Goal: Transaction & Acquisition: Download file/media

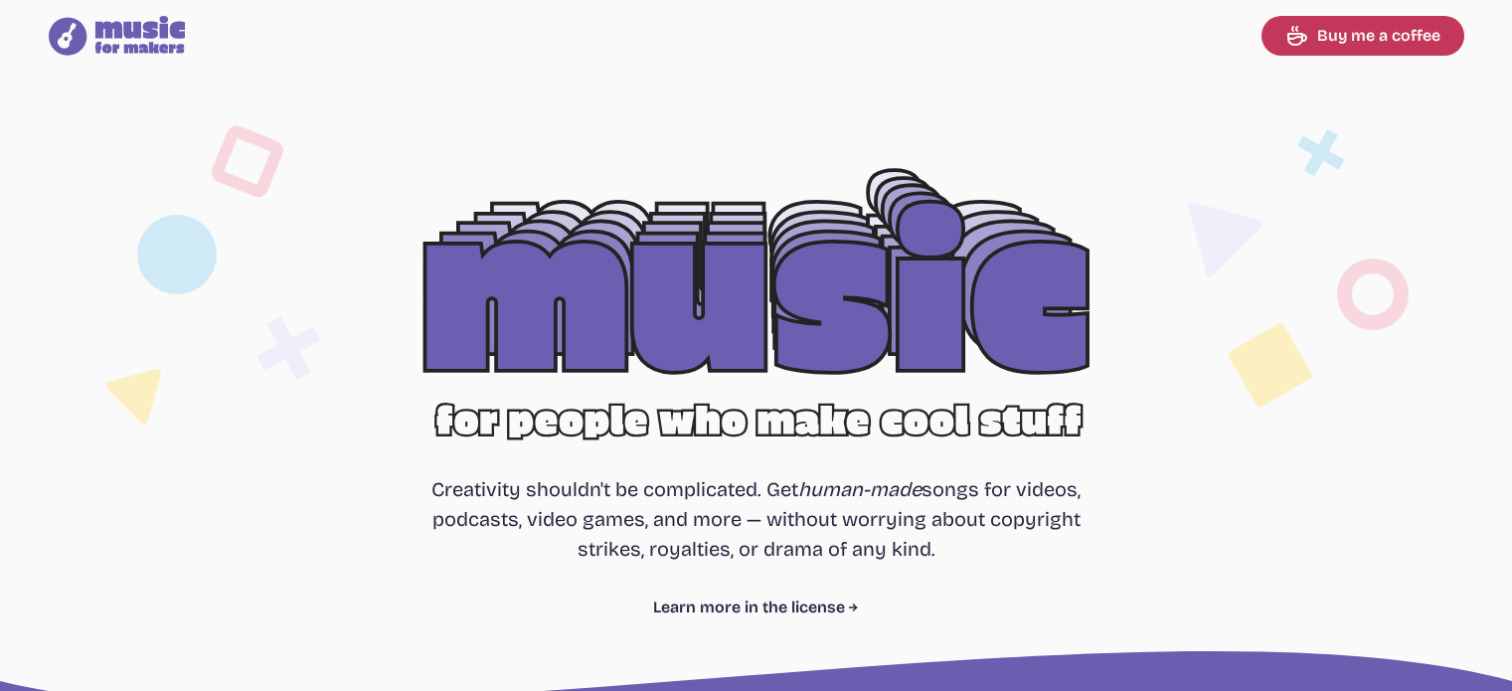
select select "most popular"
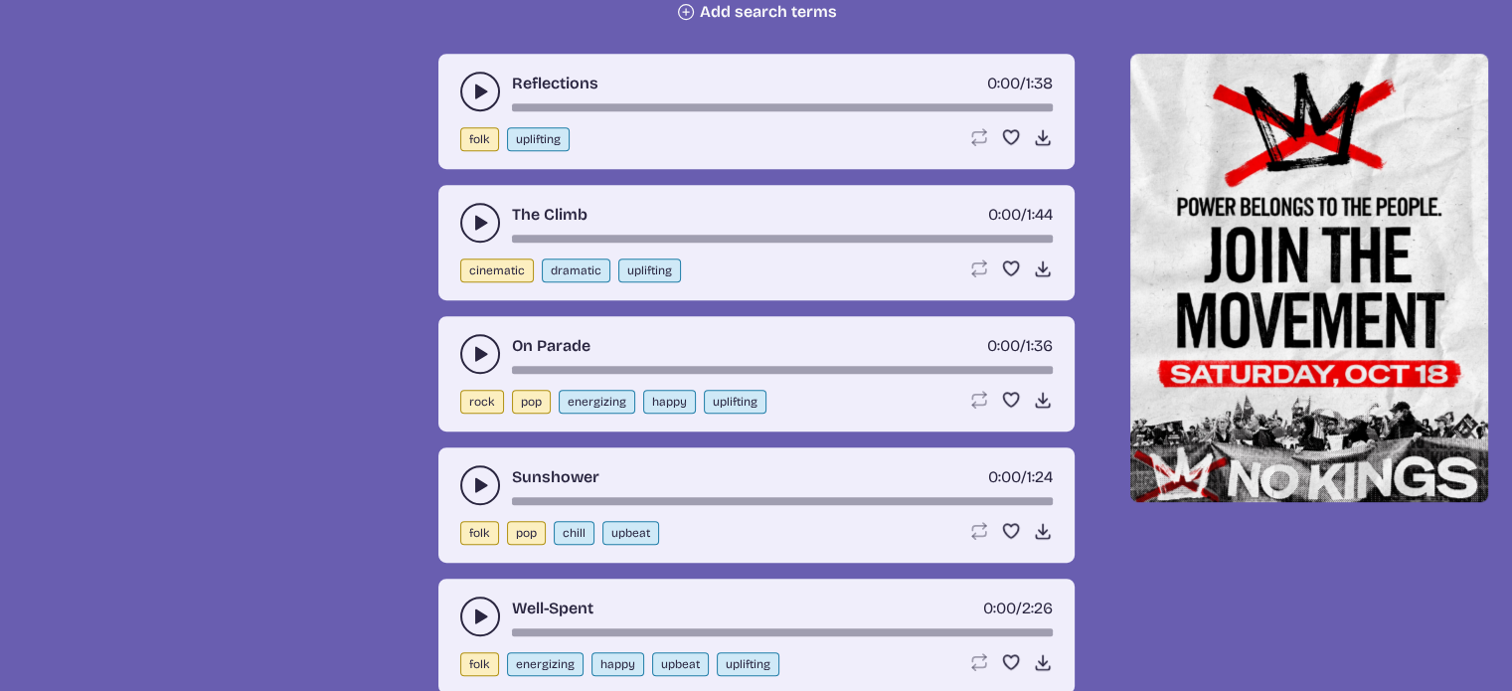
scroll to position [915, 0]
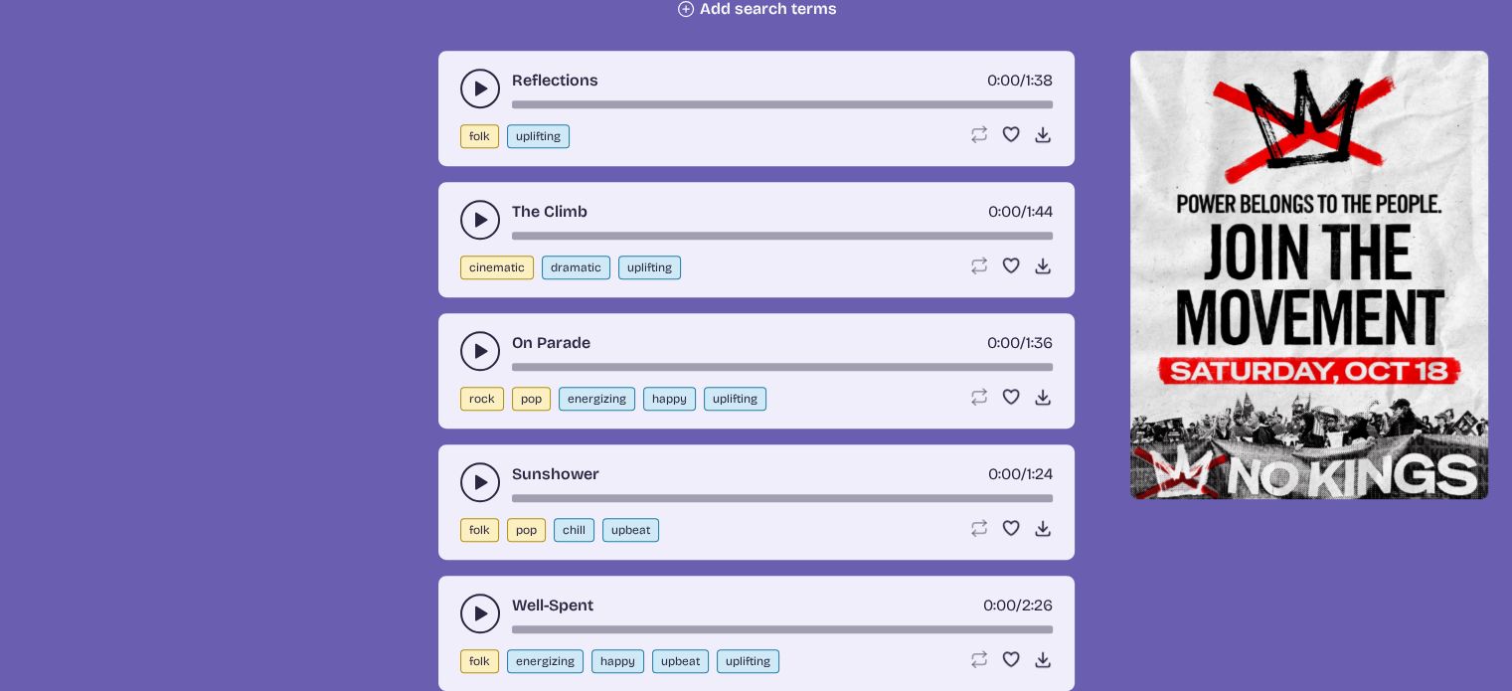
click at [473, 86] on icon "play-pause toggle" at bounding box center [480, 89] width 20 height 20
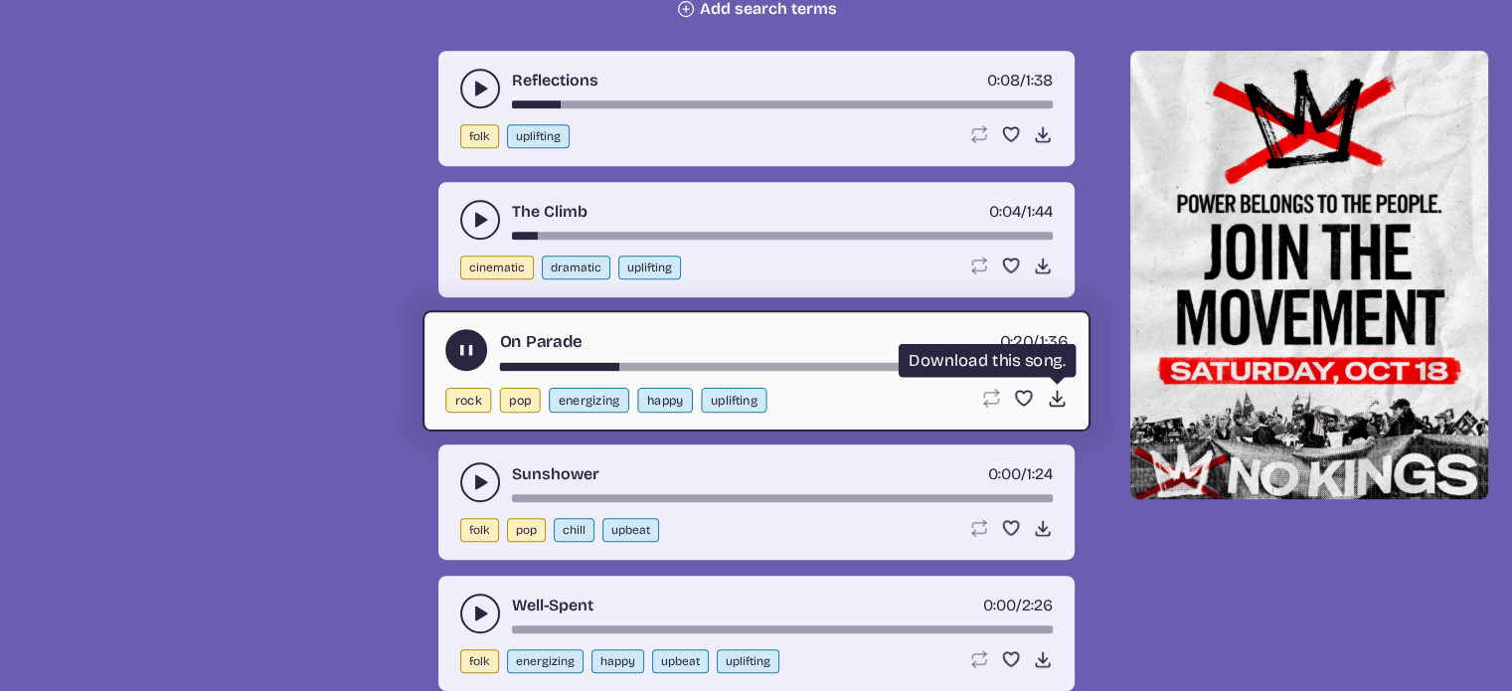
click at [1054, 396] on use at bounding box center [1056, 398] width 21 height 21
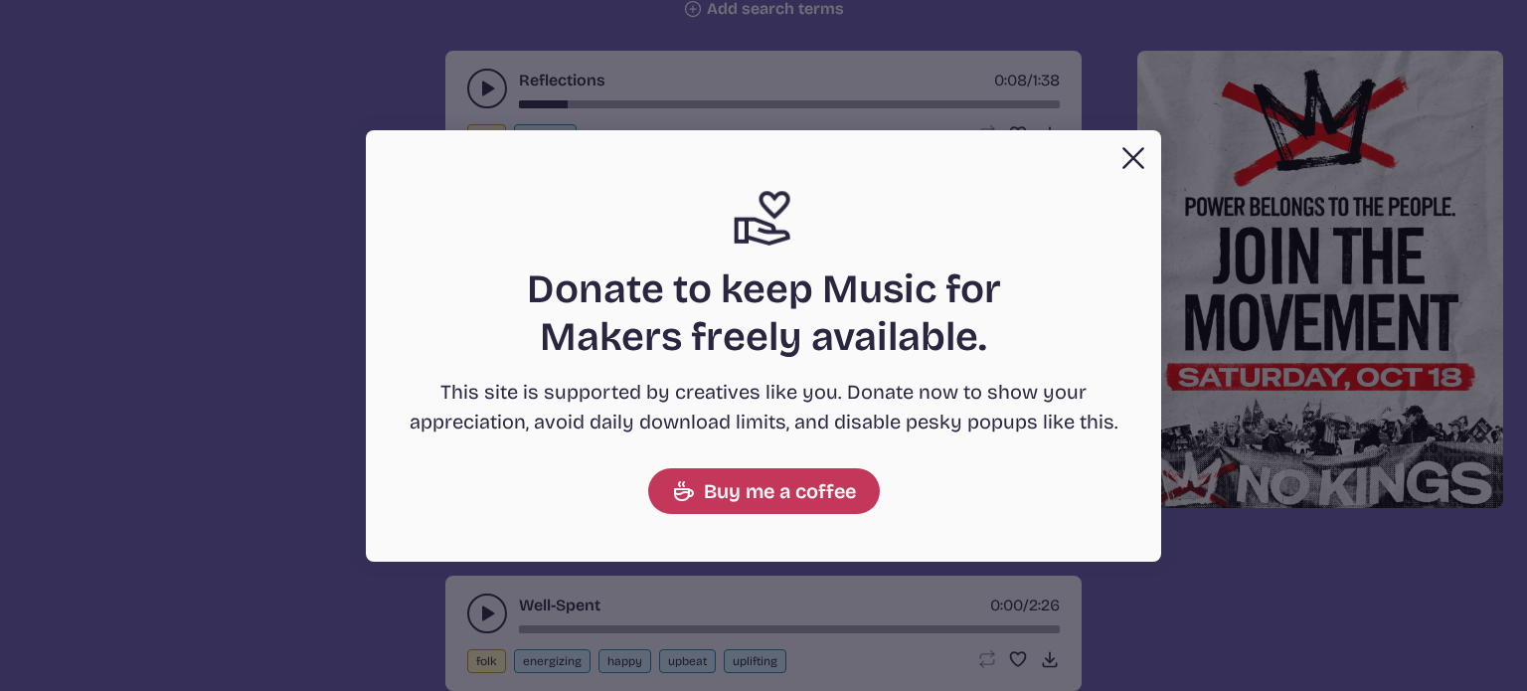
click at [1132, 142] on button "Close" at bounding box center [1133, 158] width 40 height 40
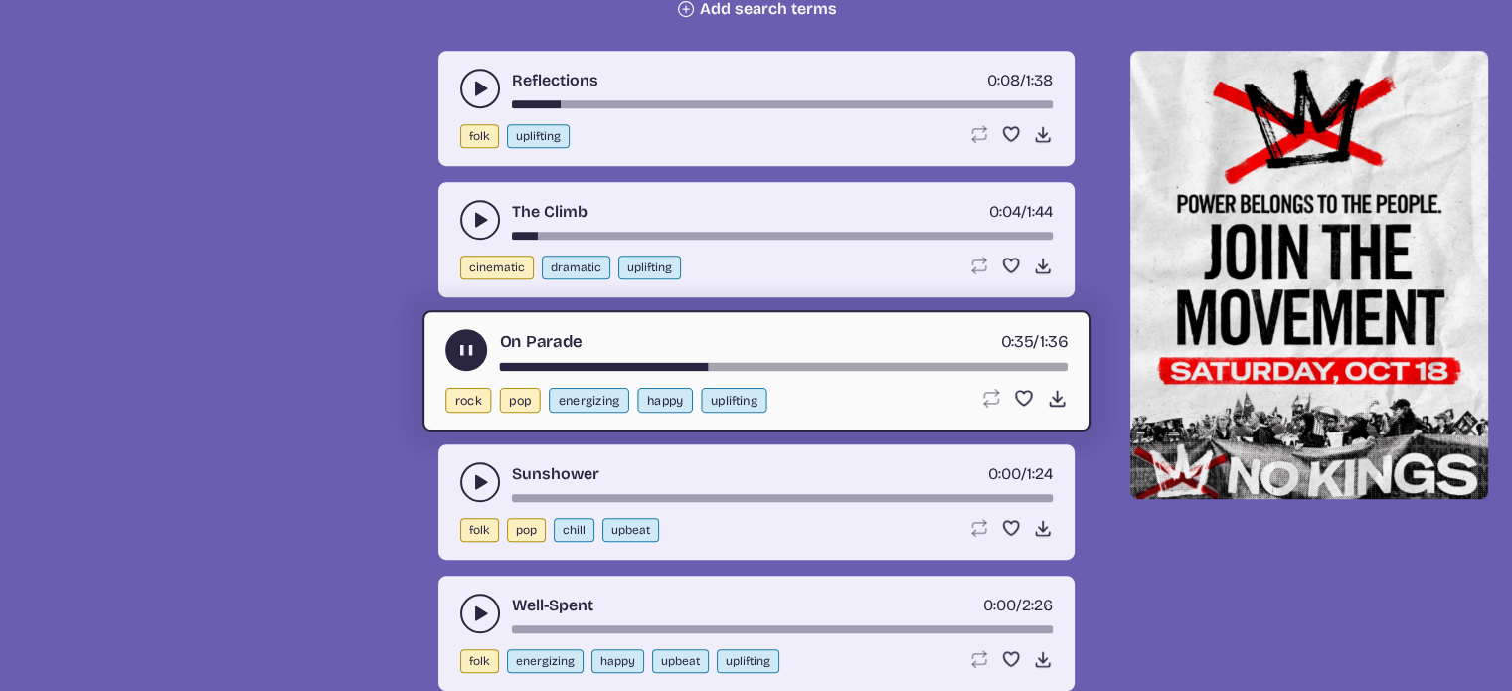
scroll to position [954, 0]
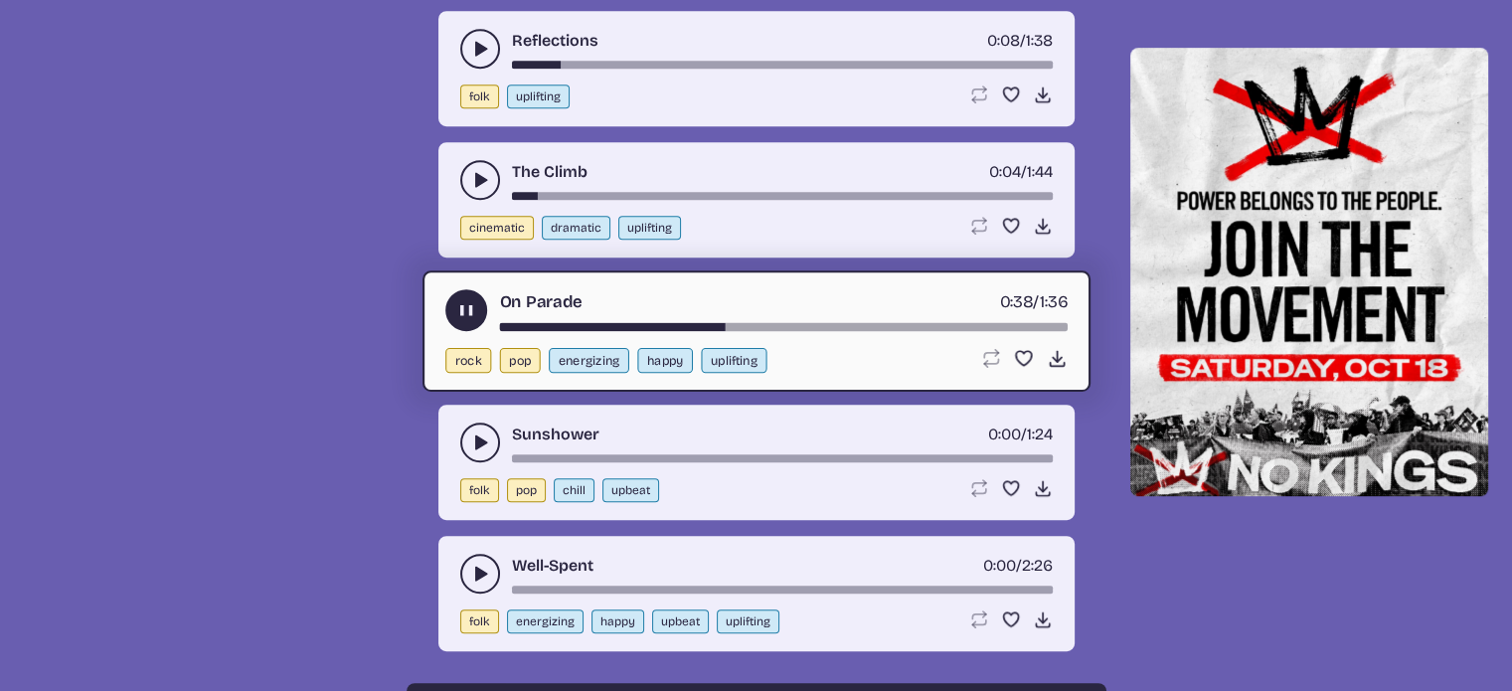
click at [474, 432] on icon "play-pause toggle" at bounding box center [480, 442] width 20 height 20
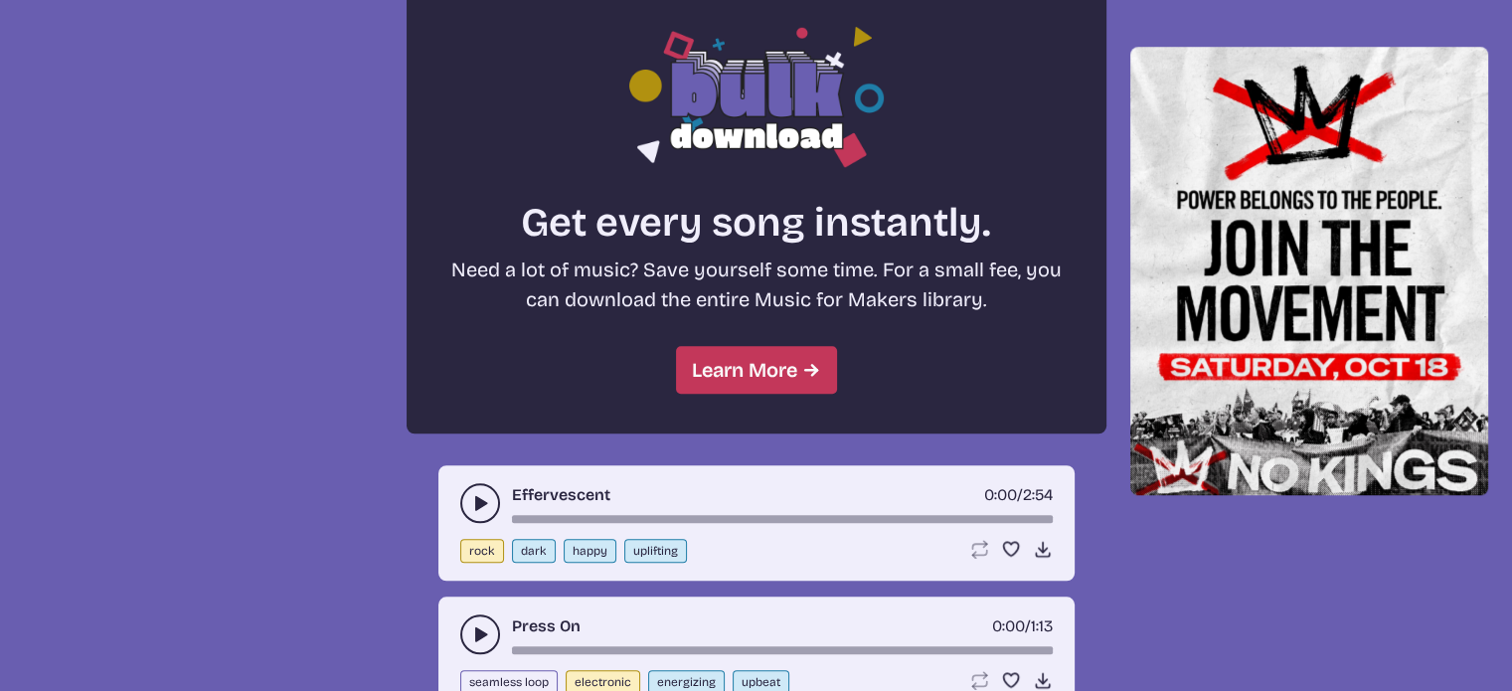
scroll to position [1789, 0]
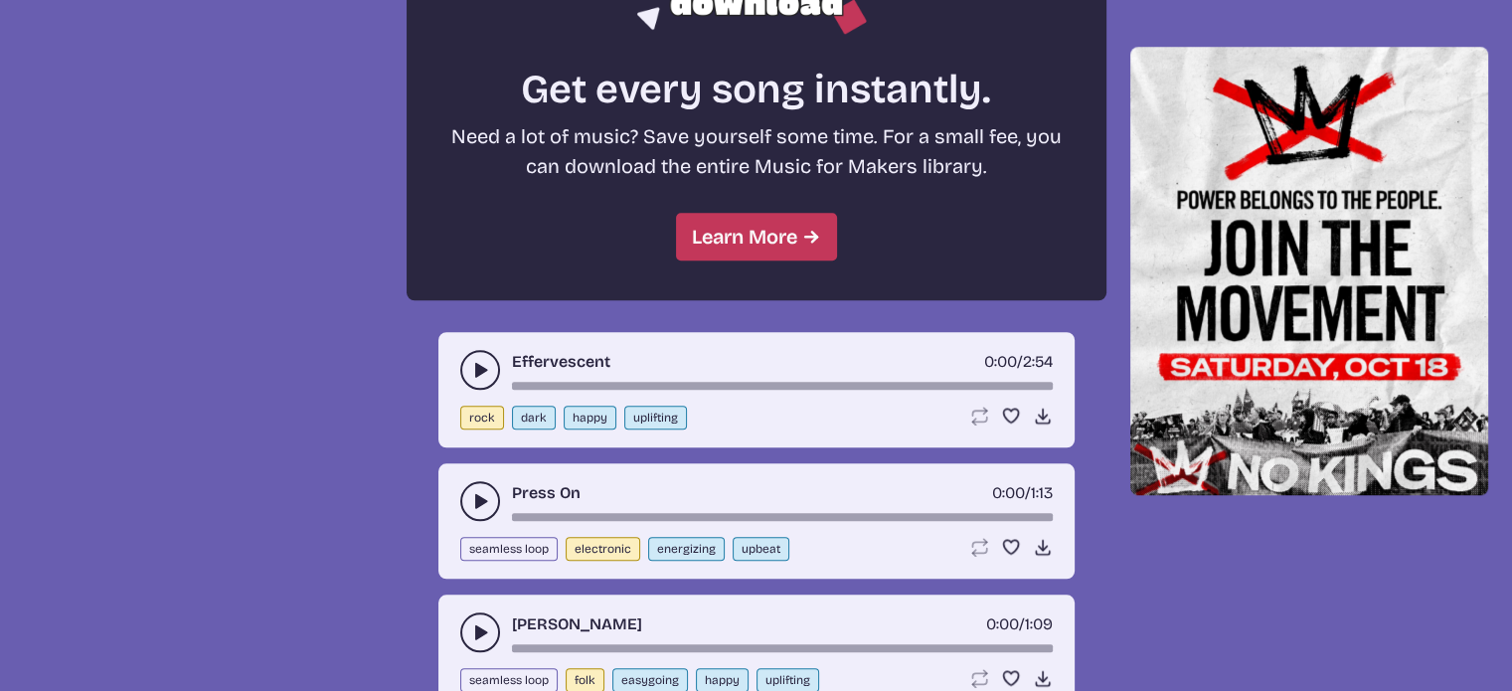
click at [473, 365] on icon "play-pause toggle" at bounding box center [480, 370] width 20 height 20
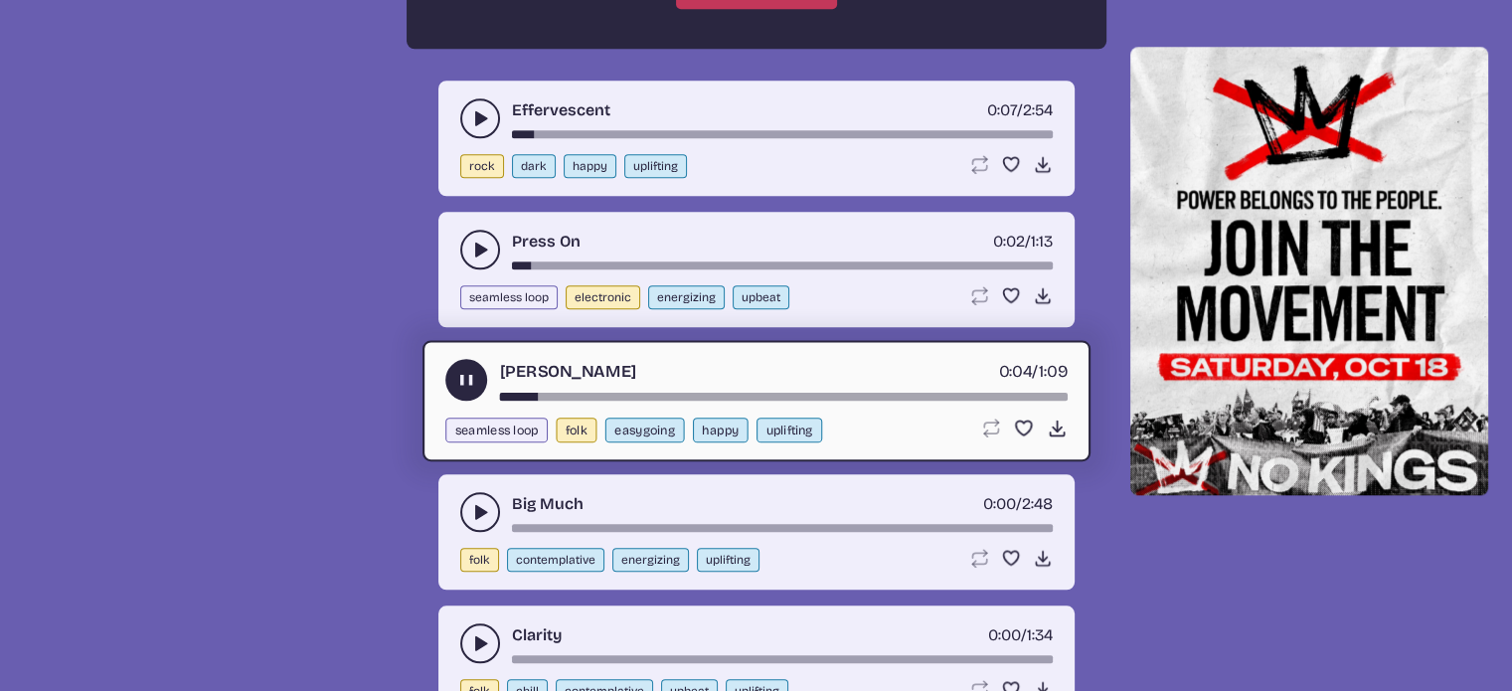
scroll to position [2173, 0]
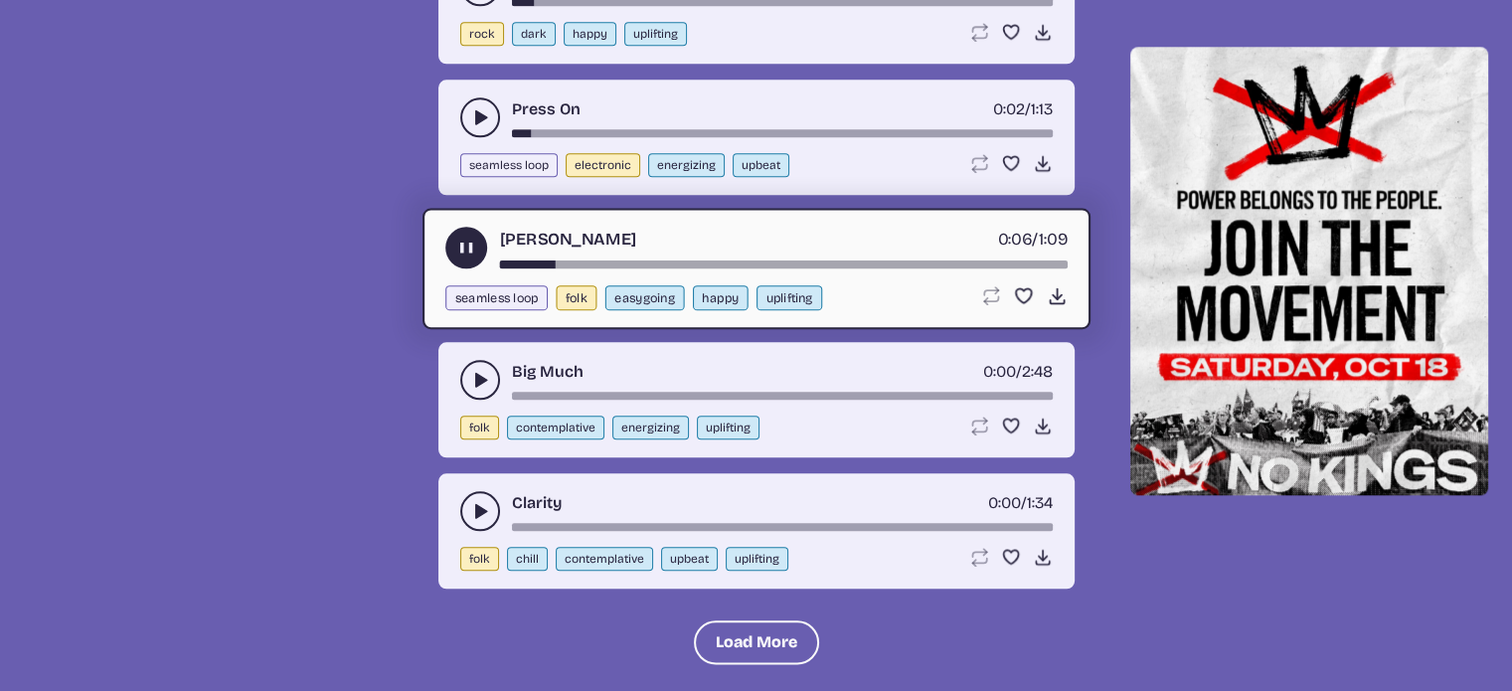
click at [479, 370] on use "play-pause toggle" at bounding box center [480, 380] width 20 height 20
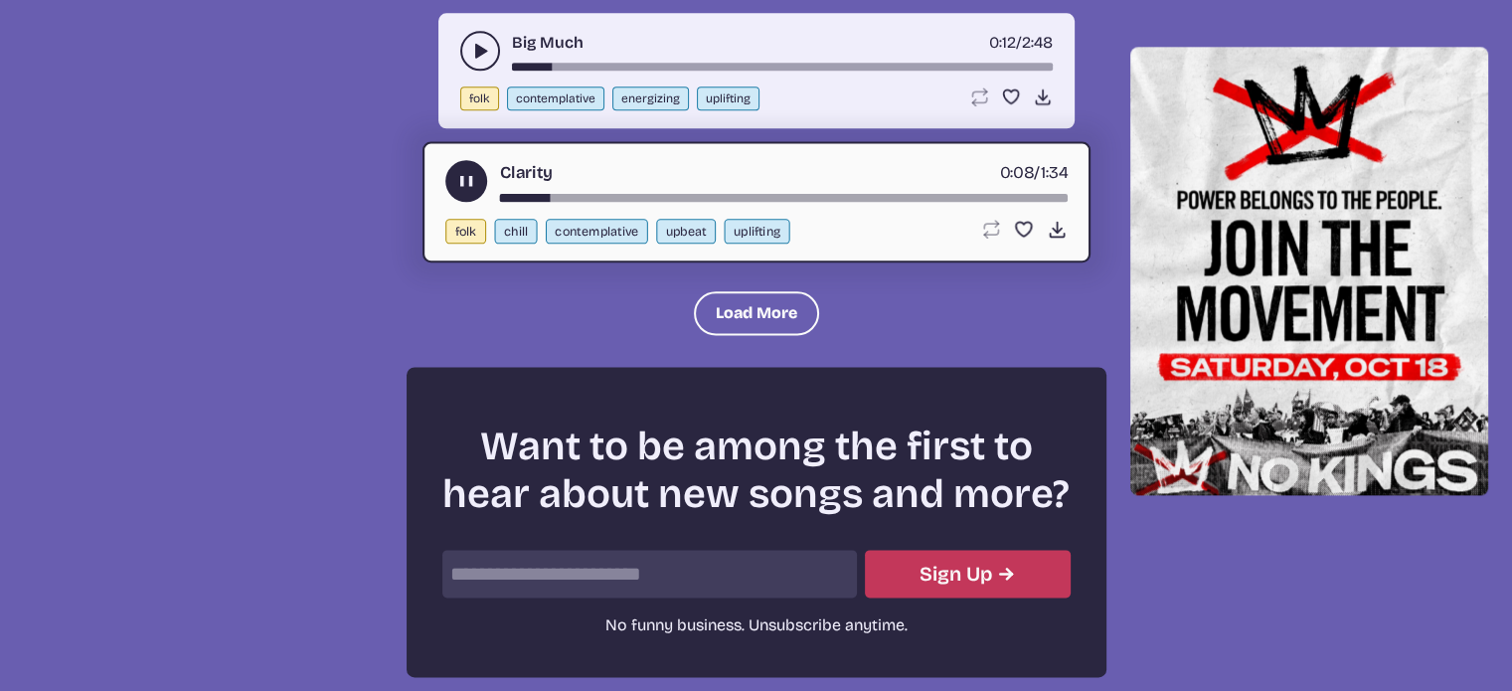
scroll to position [2412, 0]
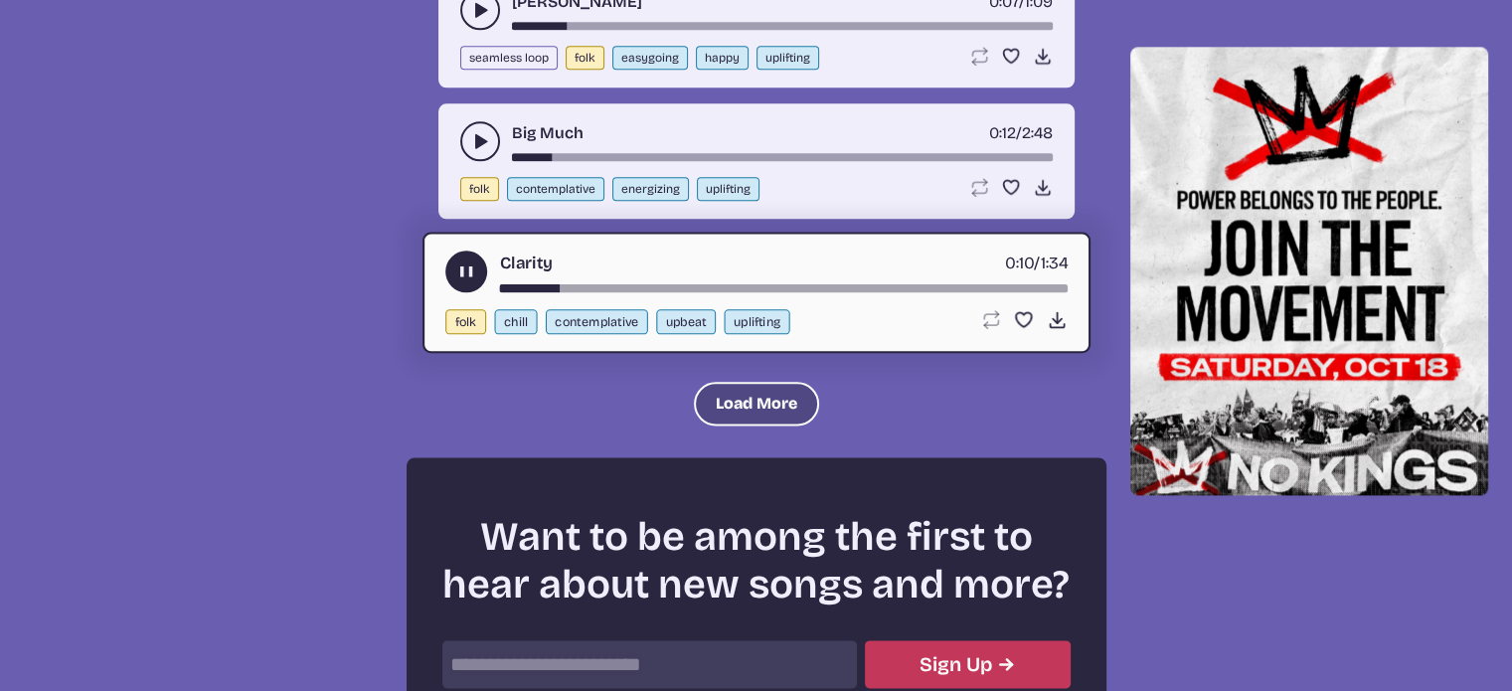
click at [745, 382] on button "Load More" at bounding box center [756, 404] width 125 height 44
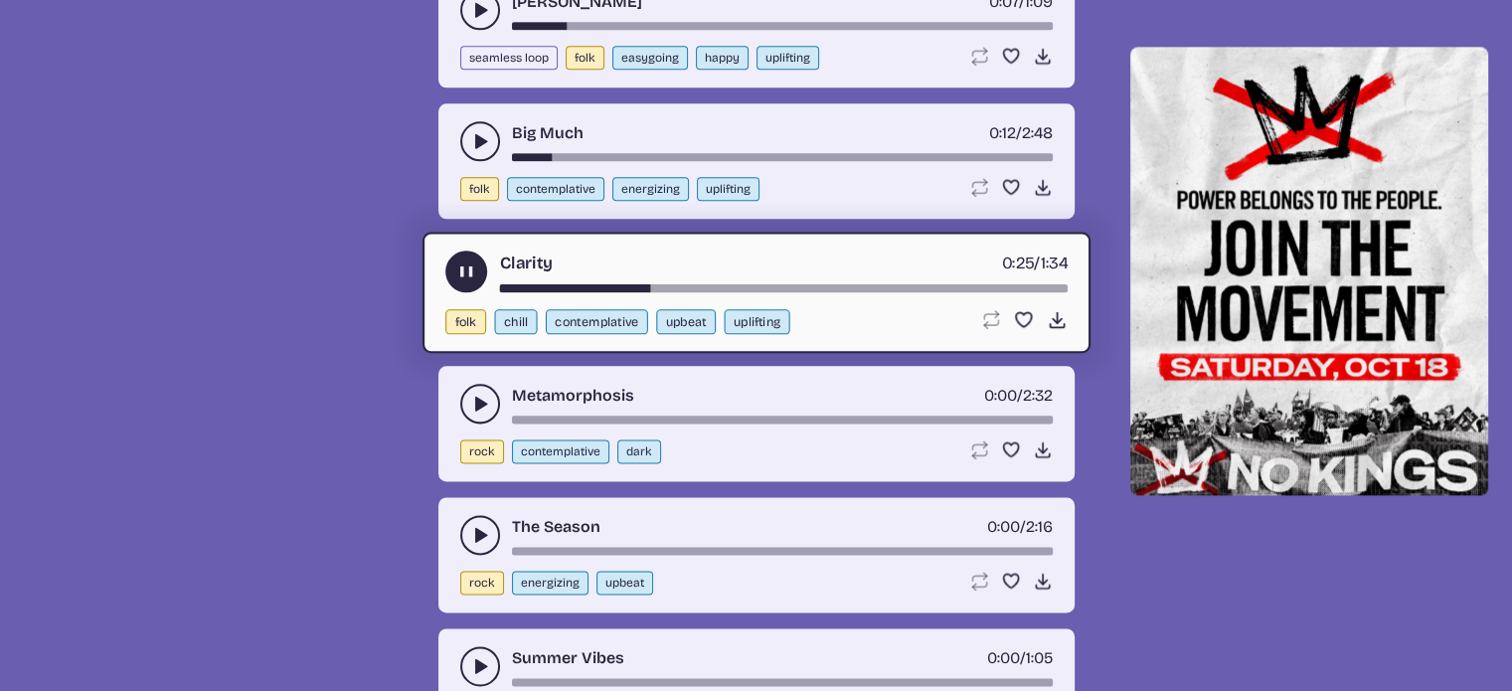
scroll to position [2451, 0]
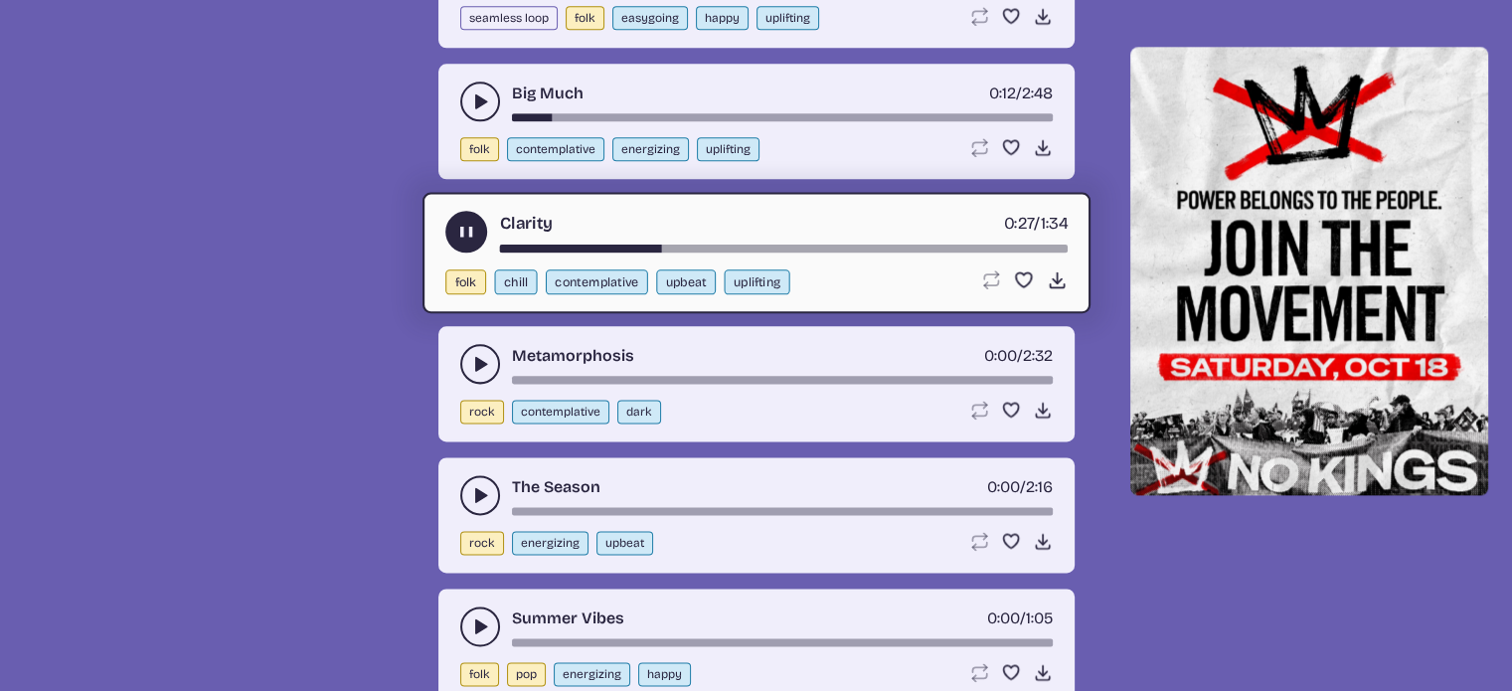
click at [474, 361] on icon "play-pause toggle" at bounding box center [480, 364] width 20 height 20
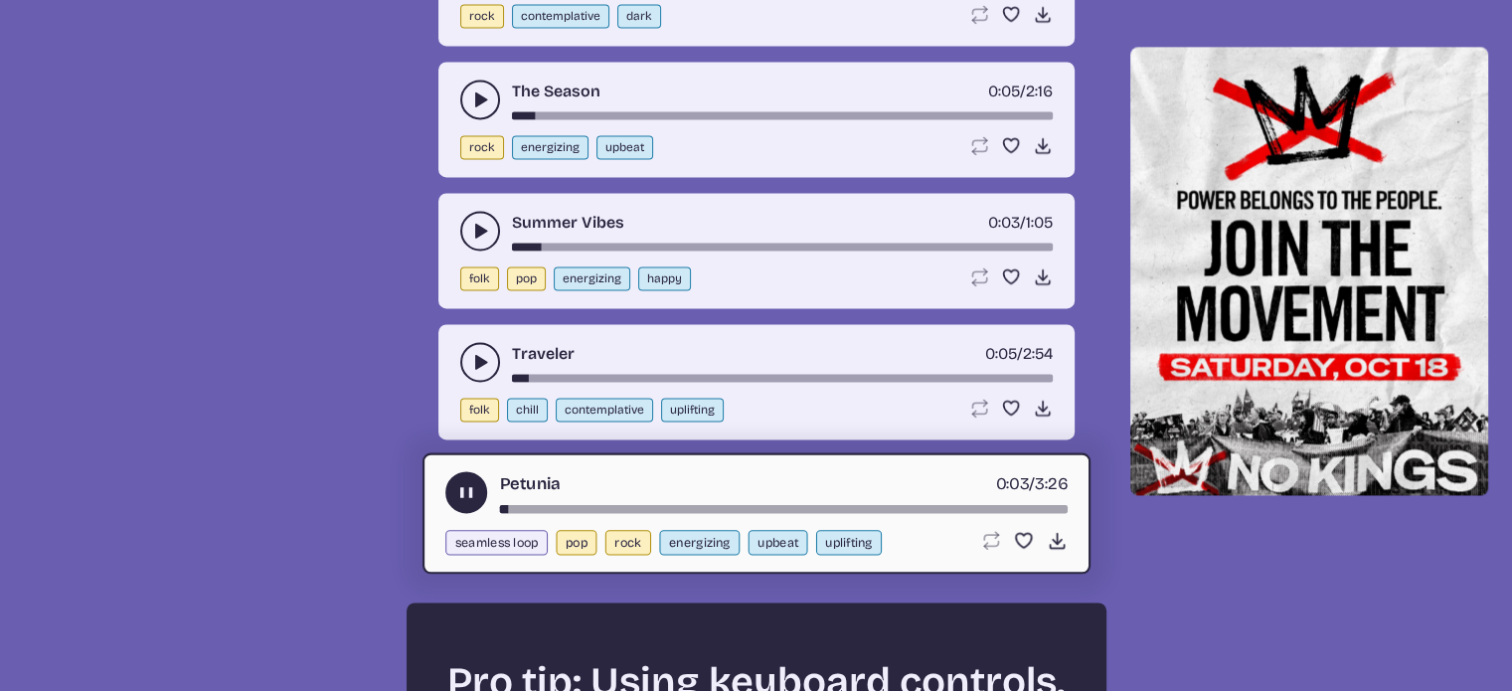
scroll to position [3637, 0]
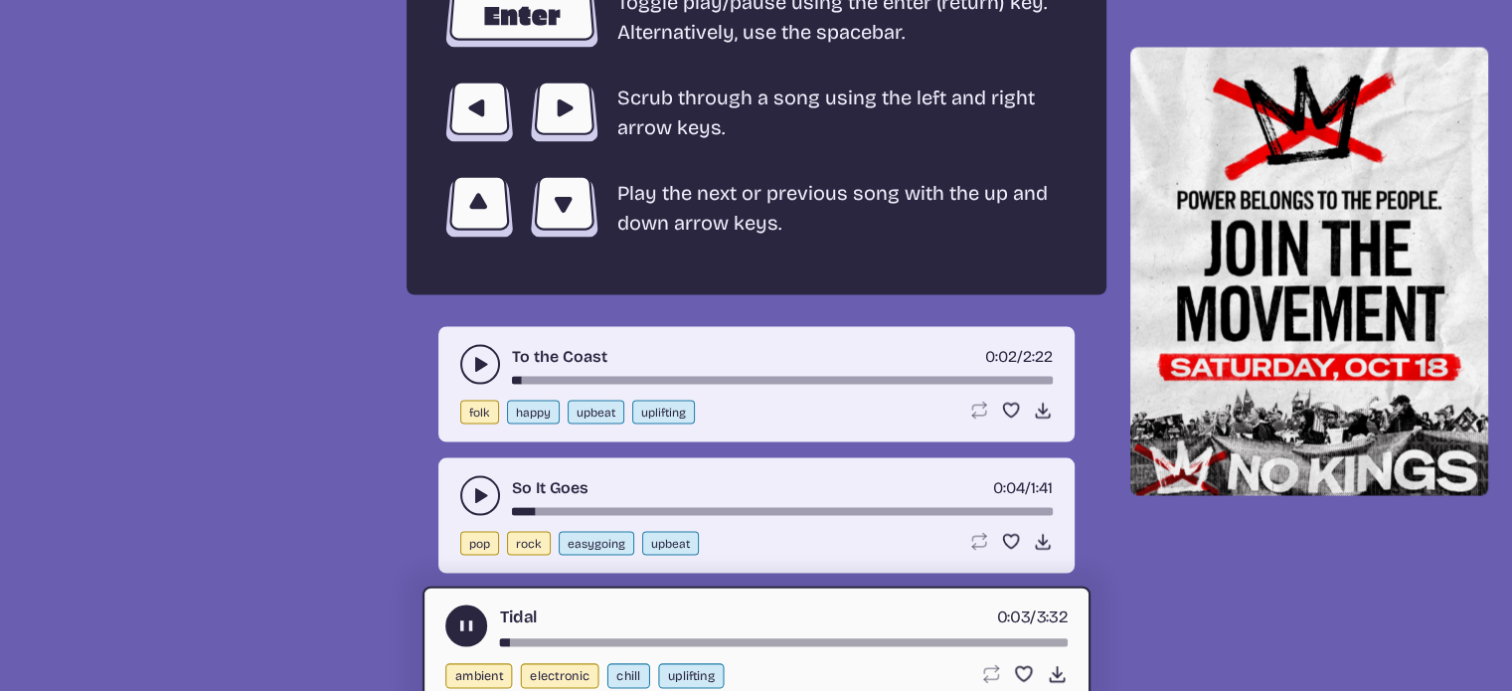
click at [728, 614] on div "Tidal 0:03 / 3:32" at bounding box center [756, 625] width 622 height 42
click at [730, 638] on div "song-time-bar" at bounding box center [783, 642] width 568 height 8
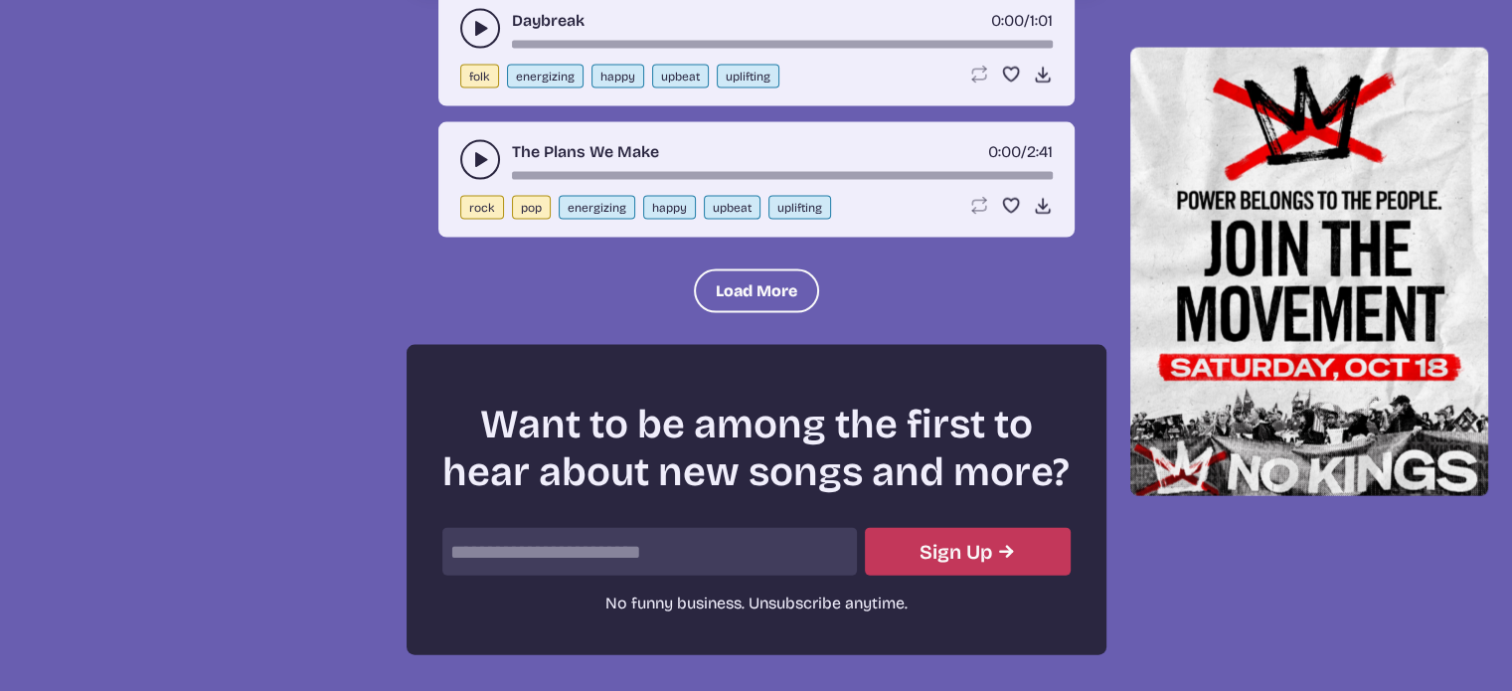
scroll to position [4406, 0]
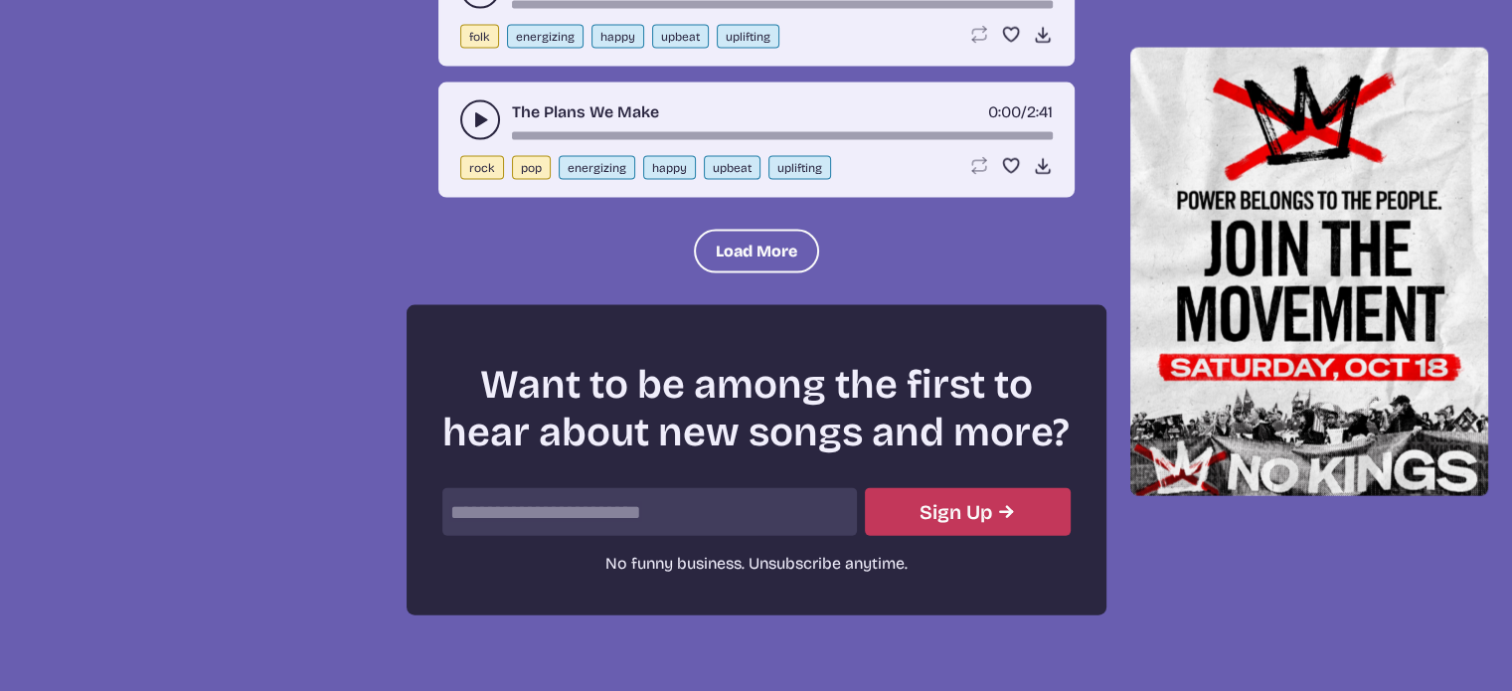
click at [473, 110] on icon "play-pause toggle" at bounding box center [480, 120] width 20 height 20
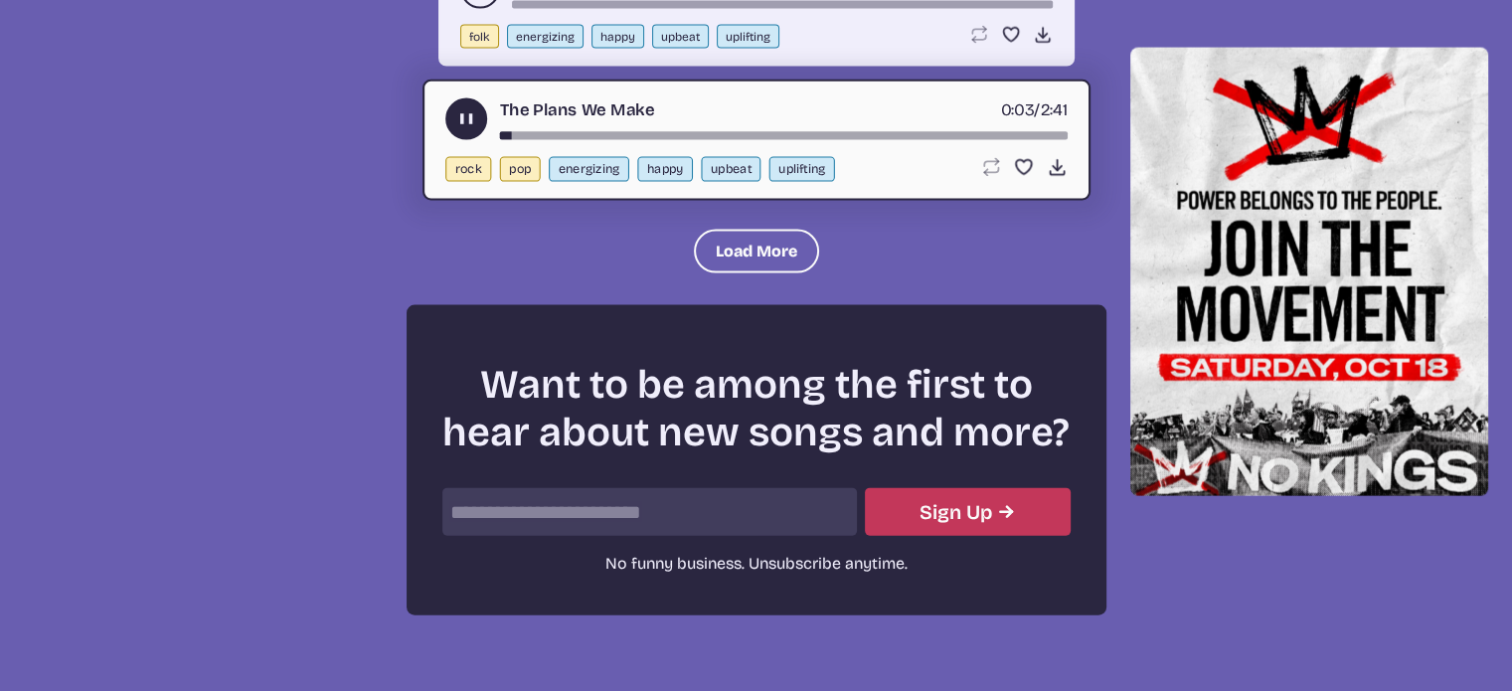
click at [669, 132] on div "song-time-bar" at bounding box center [783, 136] width 568 height 8
click at [732, 238] on button "Load More" at bounding box center [756, 252] width 125 height 44
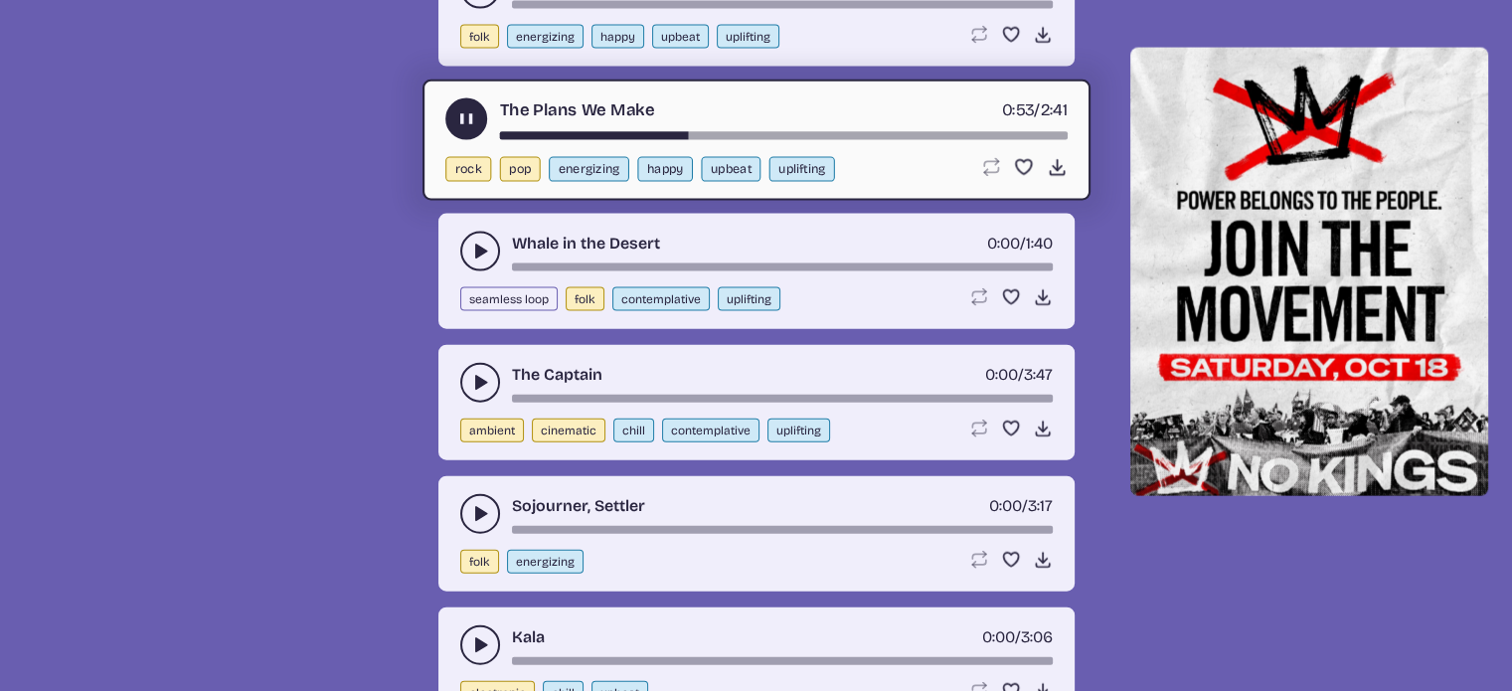
click at [488, 242] on icon "play-pause toggle" at bounding box center [480, 252] width 20 height 20
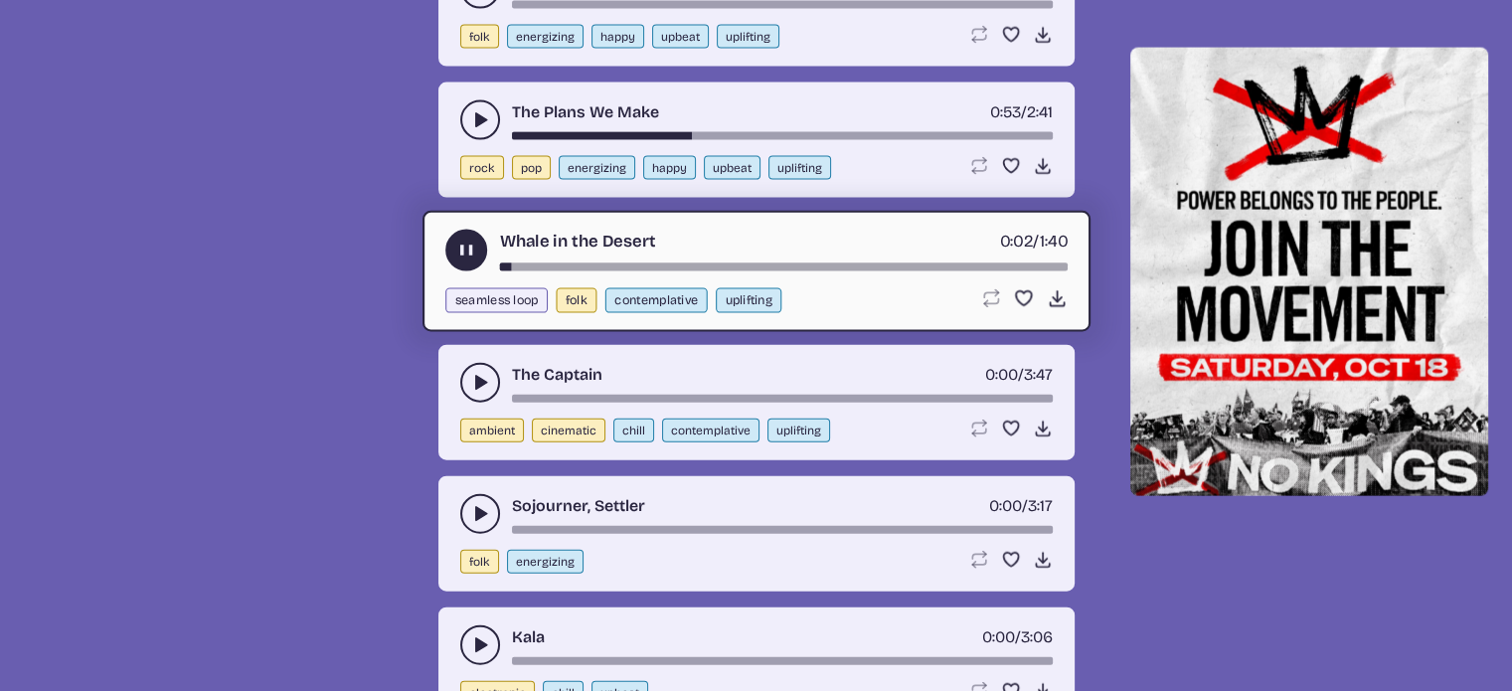
click at [473, 373] on icon "play-pause toggle" at bounding box center [480, 383] width 20 height 20
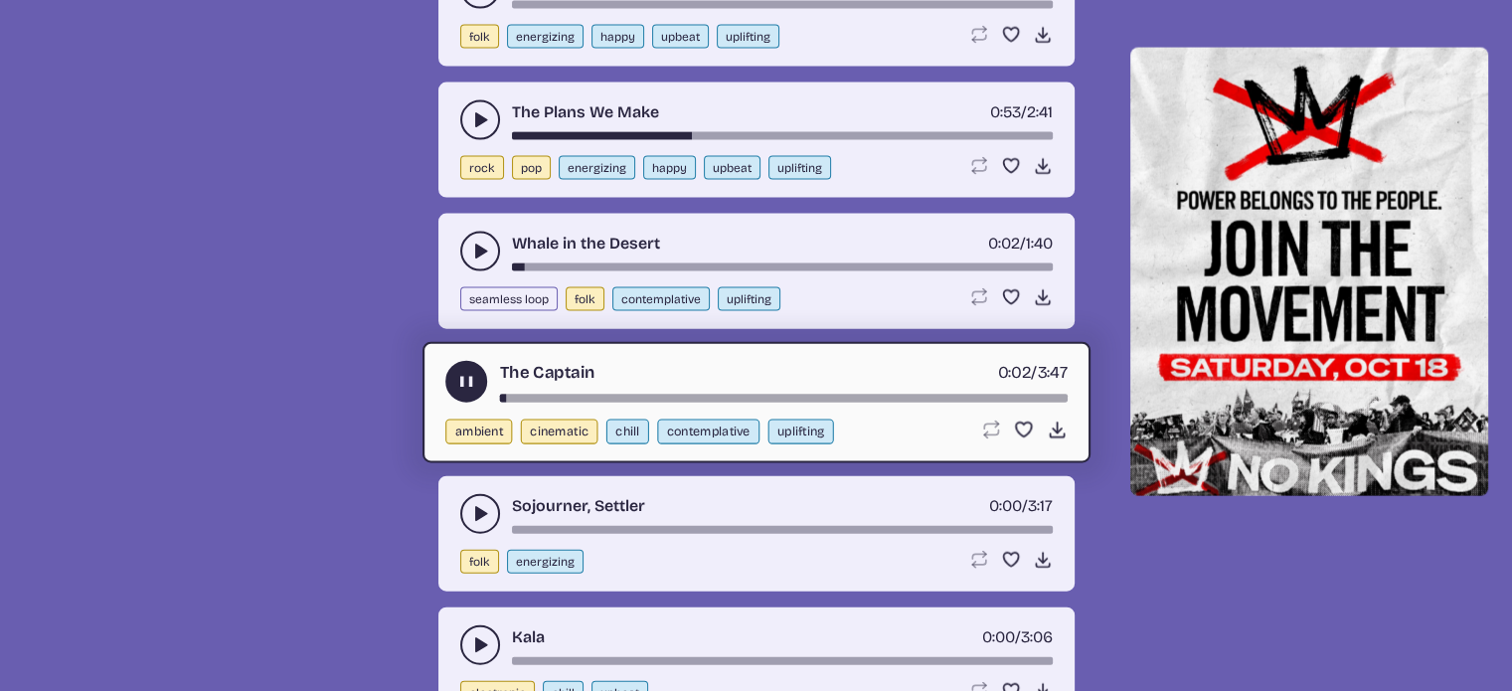
click at [472, 501] on button "play-pause toggle" at bounding box center [480, 514] width 40 height 40
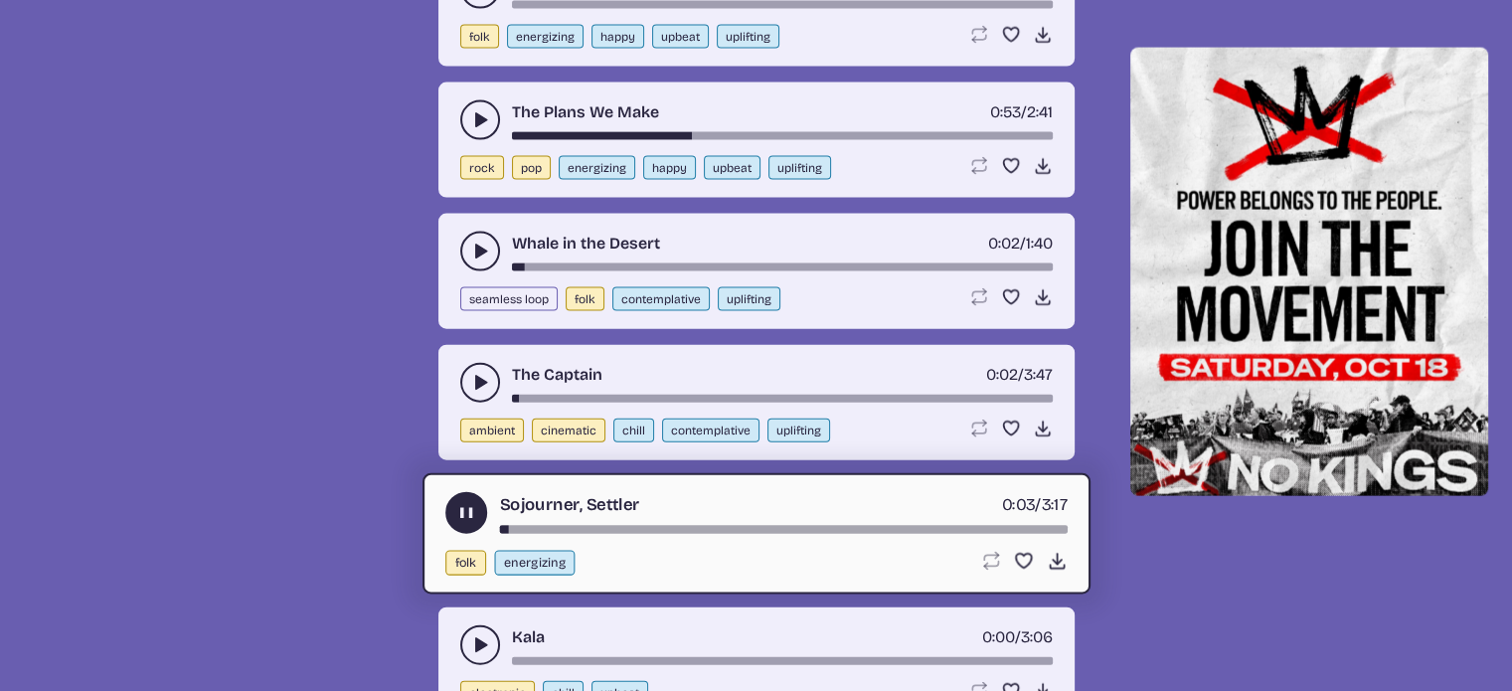
click at [630, 526] on div "song-time-bar" at bounding box center [783, 530] width 568 height 8
click at [477, 635] on icon "play-pause toggle" at bounding box center [480, 645] width 20 height 20
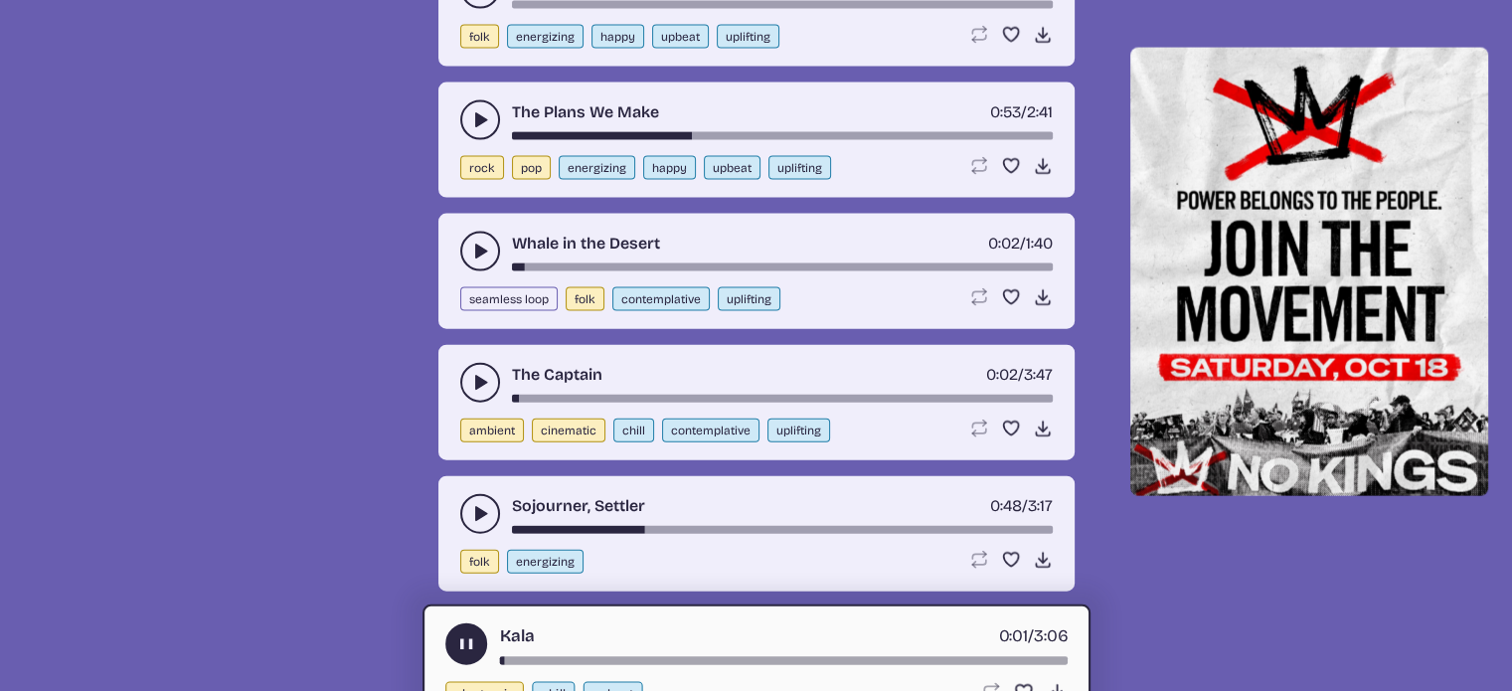
click at [534, 657] on div "song-time-bar" at bounding box center [783, 661] width 568 height 8
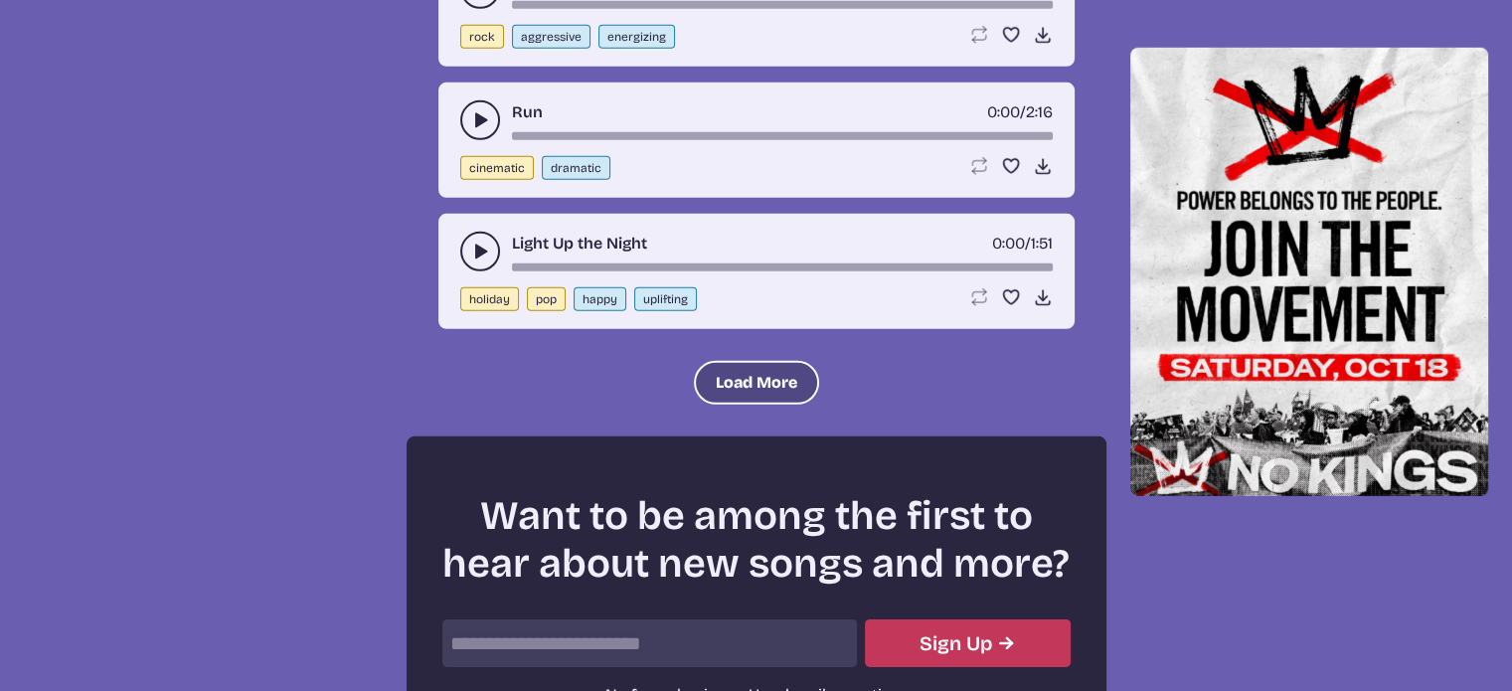
click at [744, 361] on button "Load More" at bounding box center [756, 383] width 125 height 44
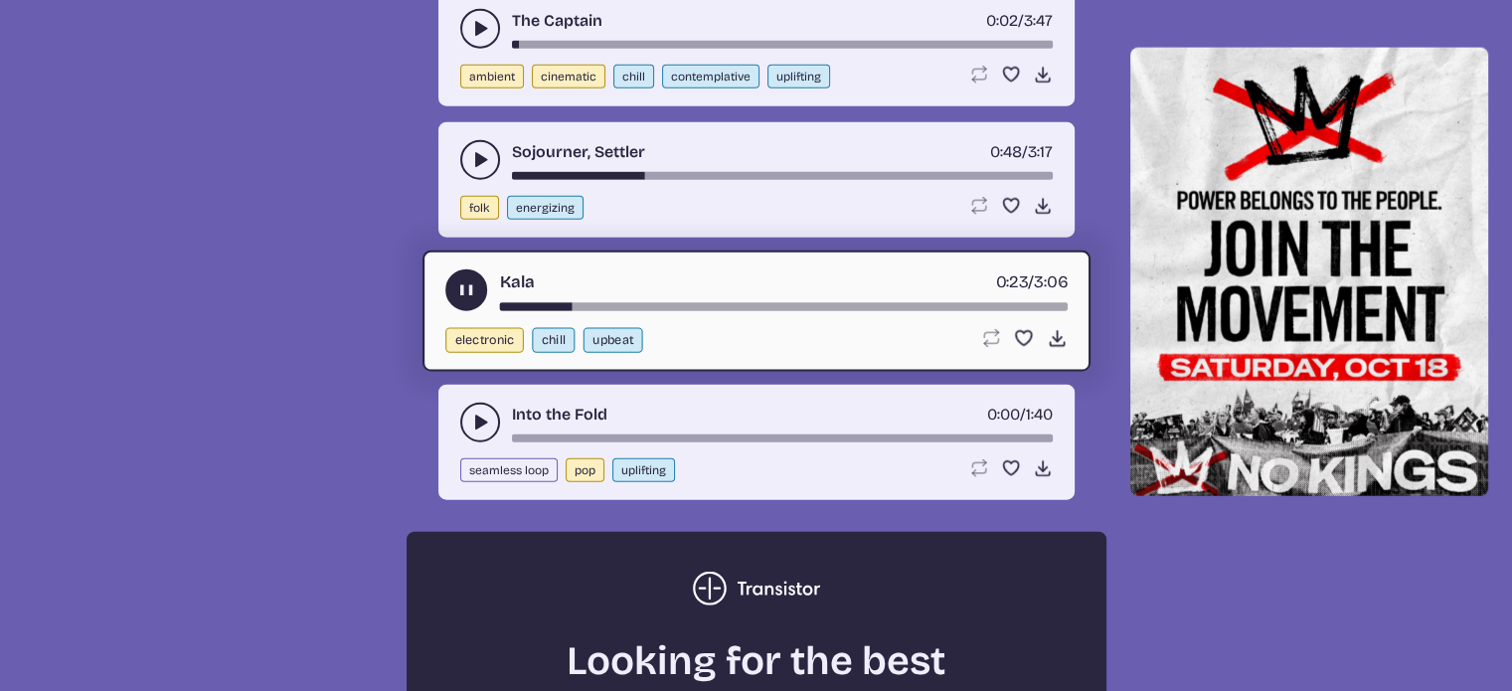
scroll to position [4729, 0]
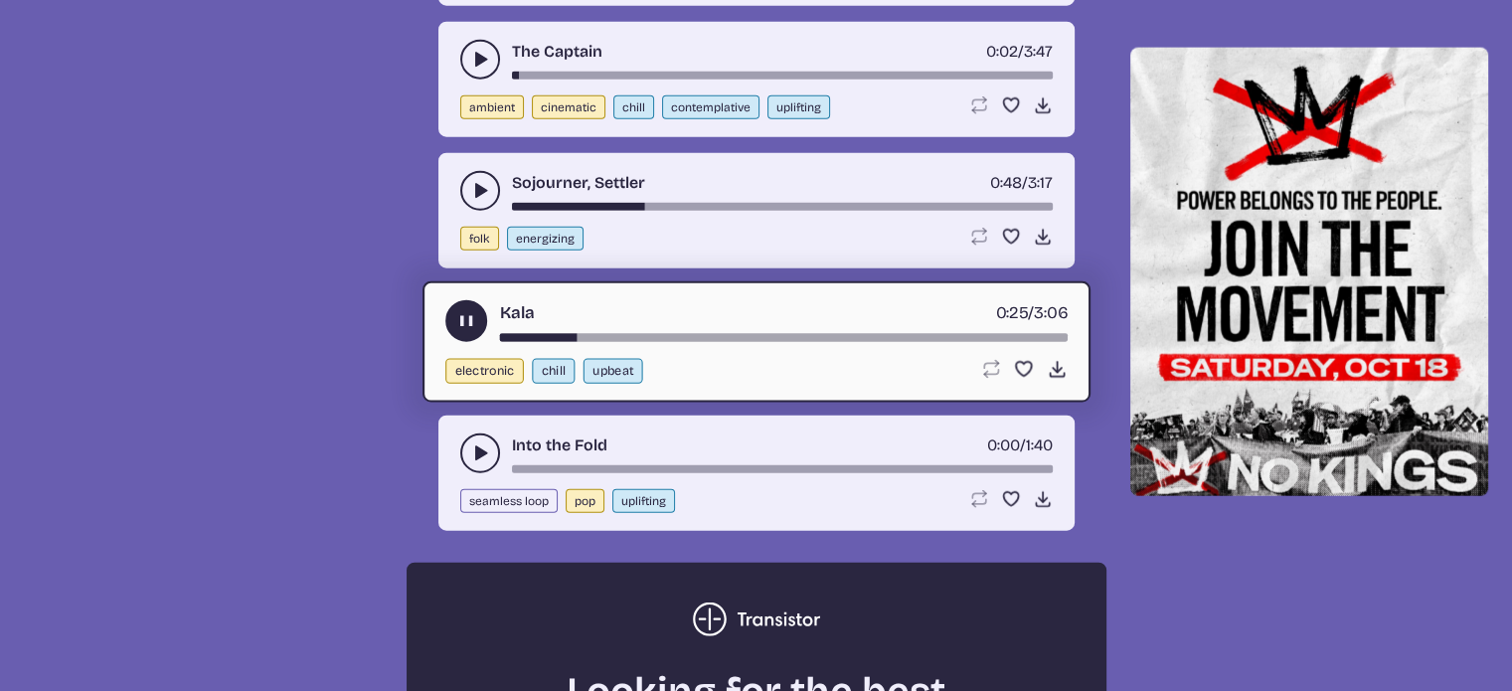
click at [472, 443] on icon "play-pause toggle" at bounding box center [480, 453] width 20 height 20
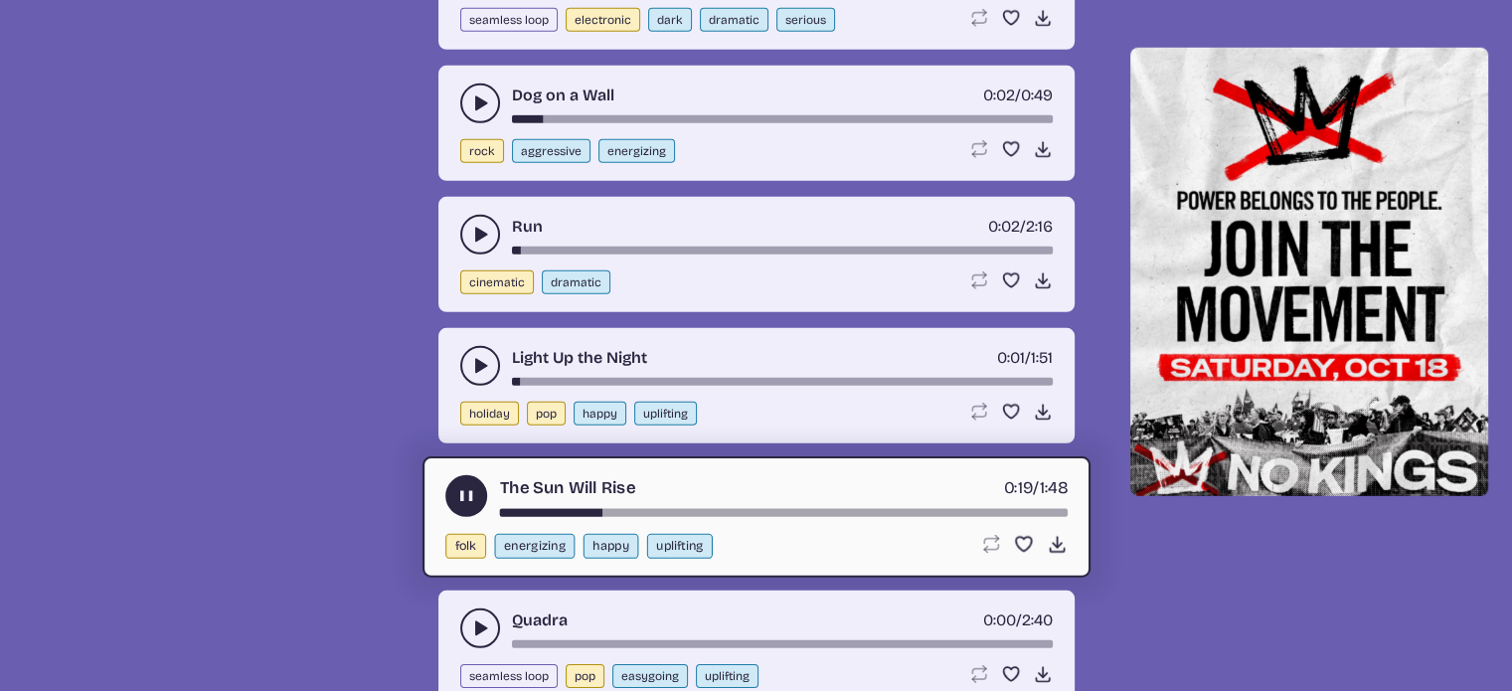
scroll to position [6100, 0]
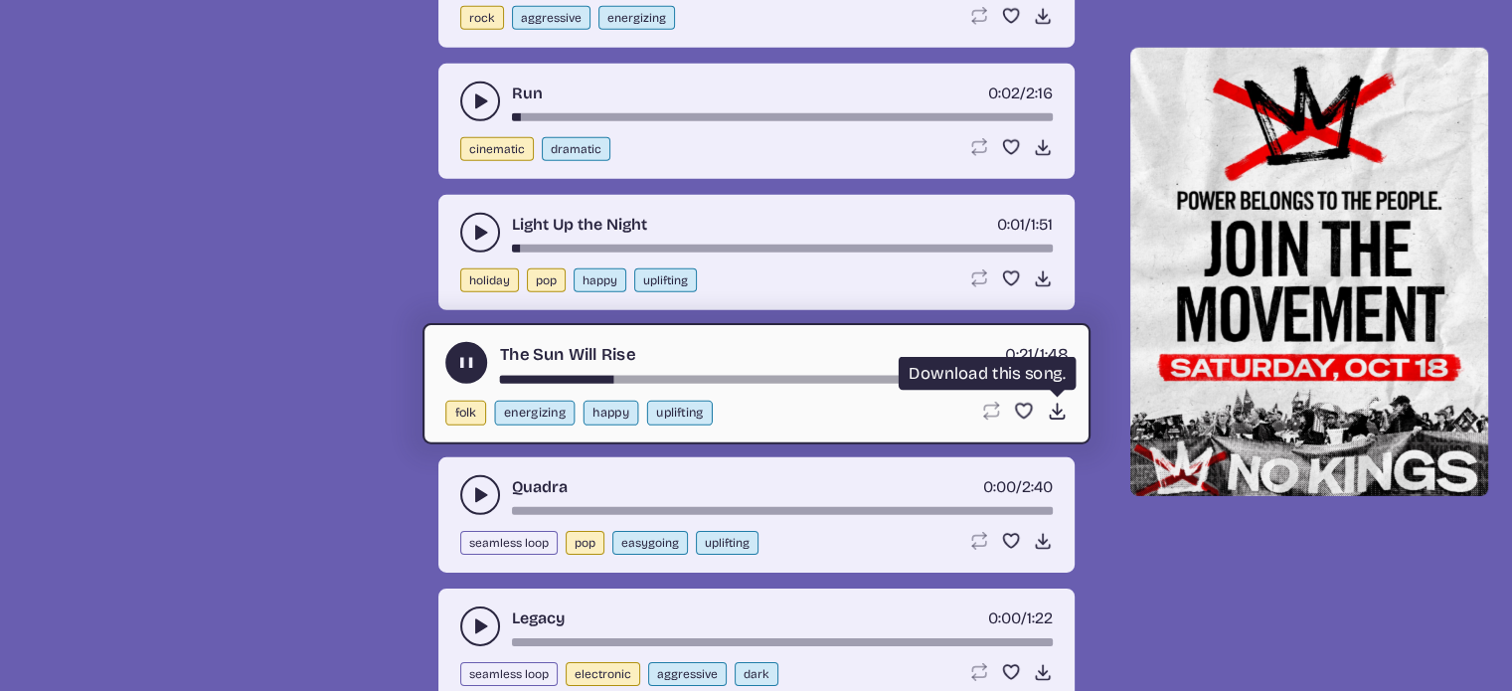
click at [1060, 401] on icon "Download song" at bounding box center [1056, 411] width 21 height 21
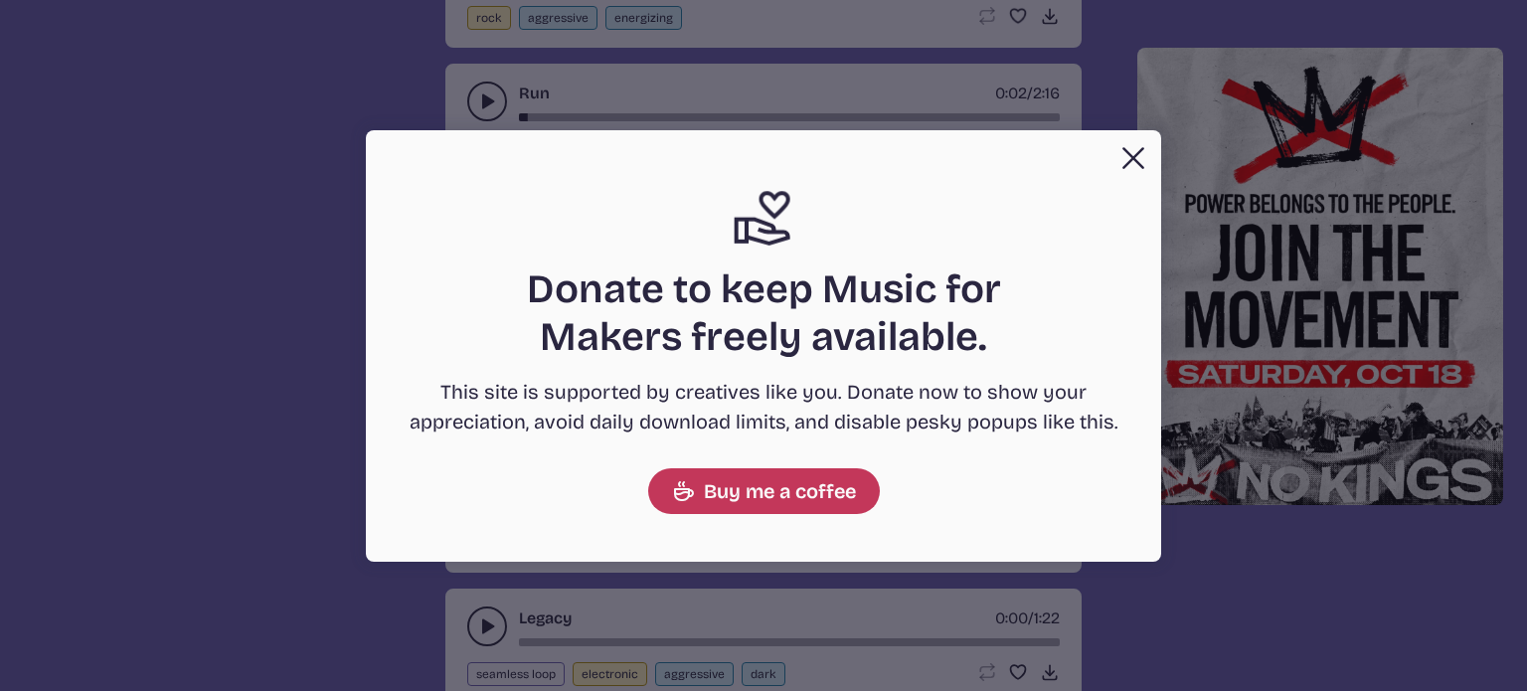
click at [1135, 159] on button "Close" at bounding box center [1133, 158] width 40 height 40
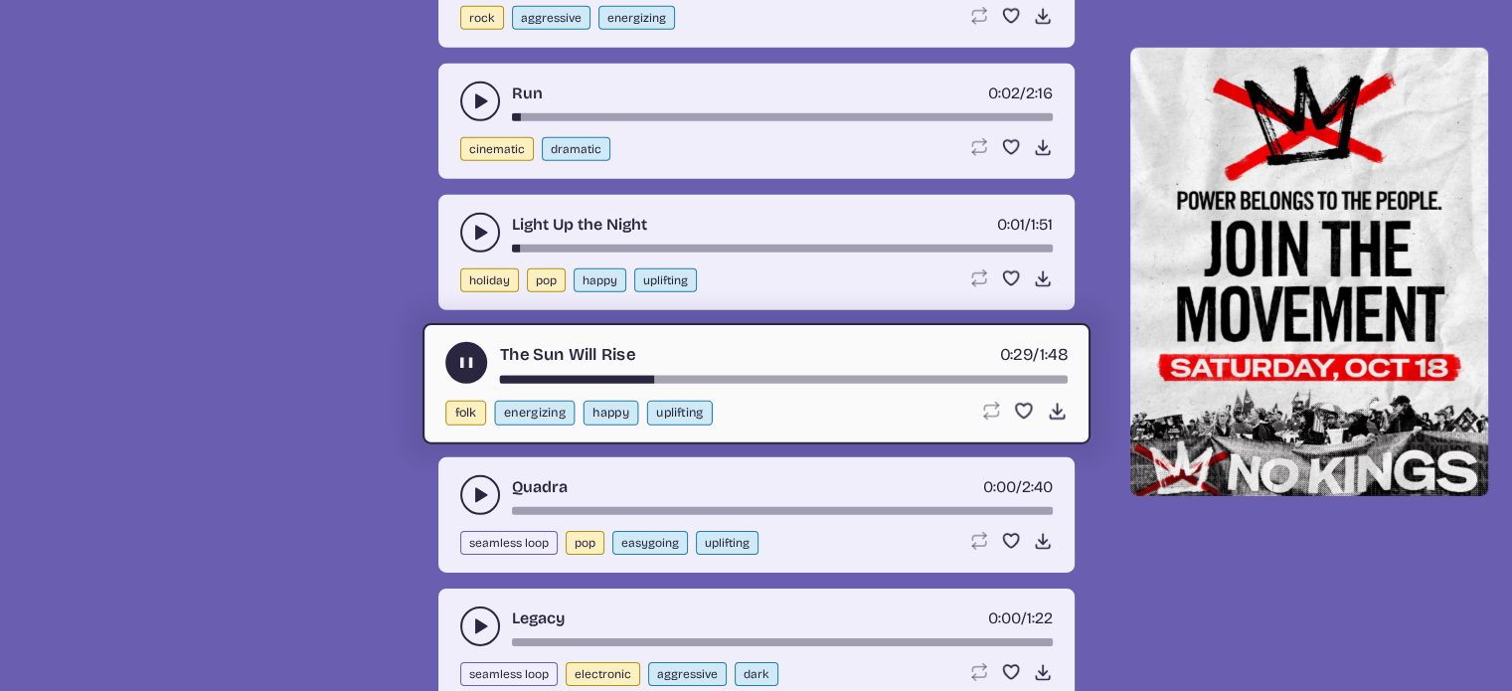
click at [464, 475] on button "play-pause toggle" at bounding box center [480, 495] width 40 height 40
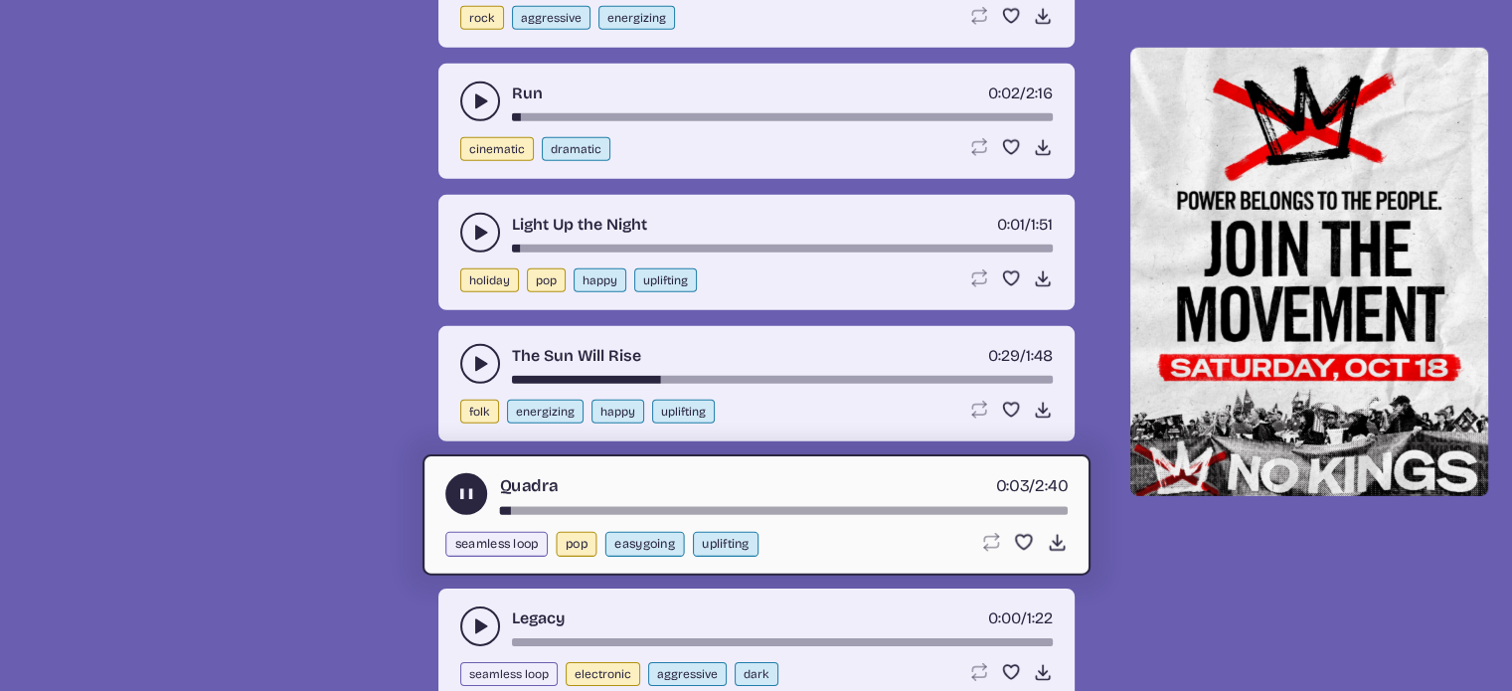
click at [534, 506] on div "song-time-bar" at bounding box center [783, 510] width 568 height 8
click at [660, 506] on div "song-time-bar" at bounding box center [783, 510] width 568 height 8
click at [795, 506] on div "song-time-bar" at bounding box center [783, 510] width 568 height 8
click at [482, 616] on icon "play-pause toggle" at bounding box center [480, 626] width 20 height 20
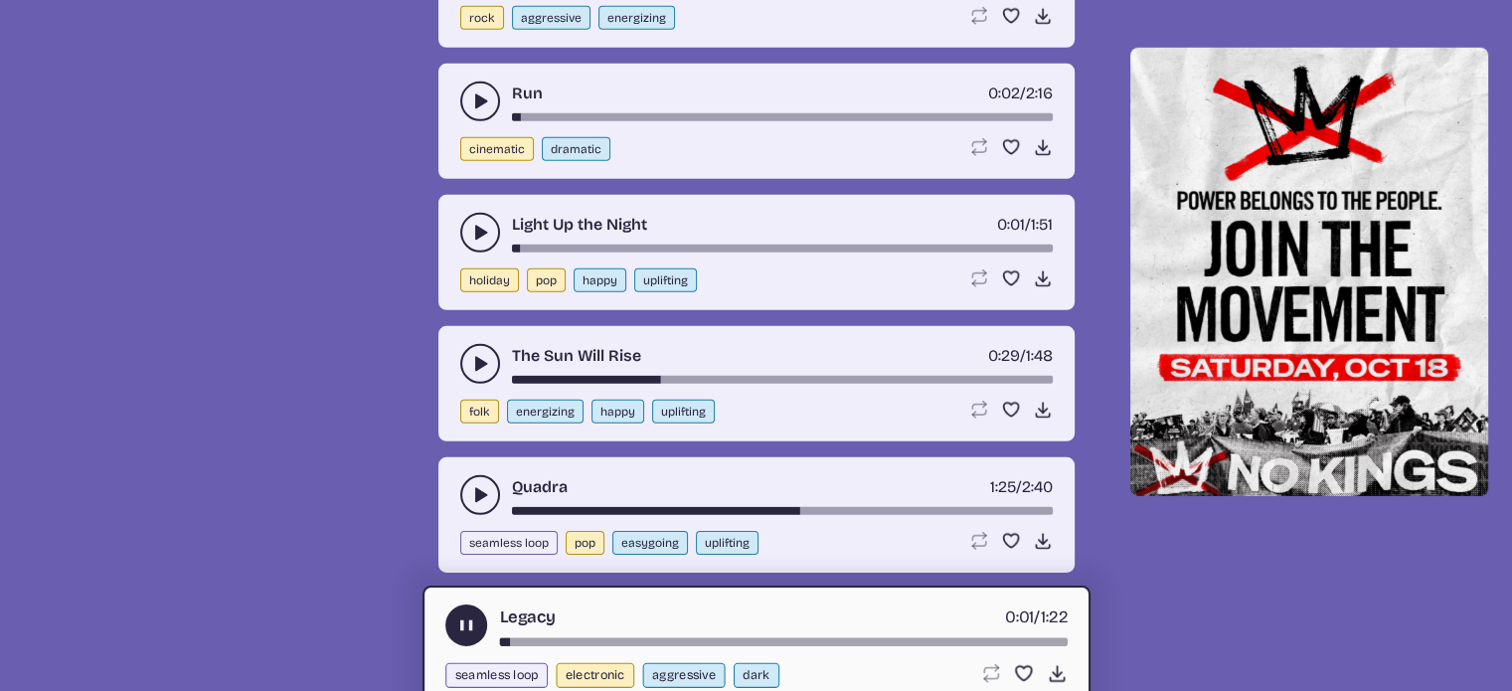
scroll to position [6472, 0]
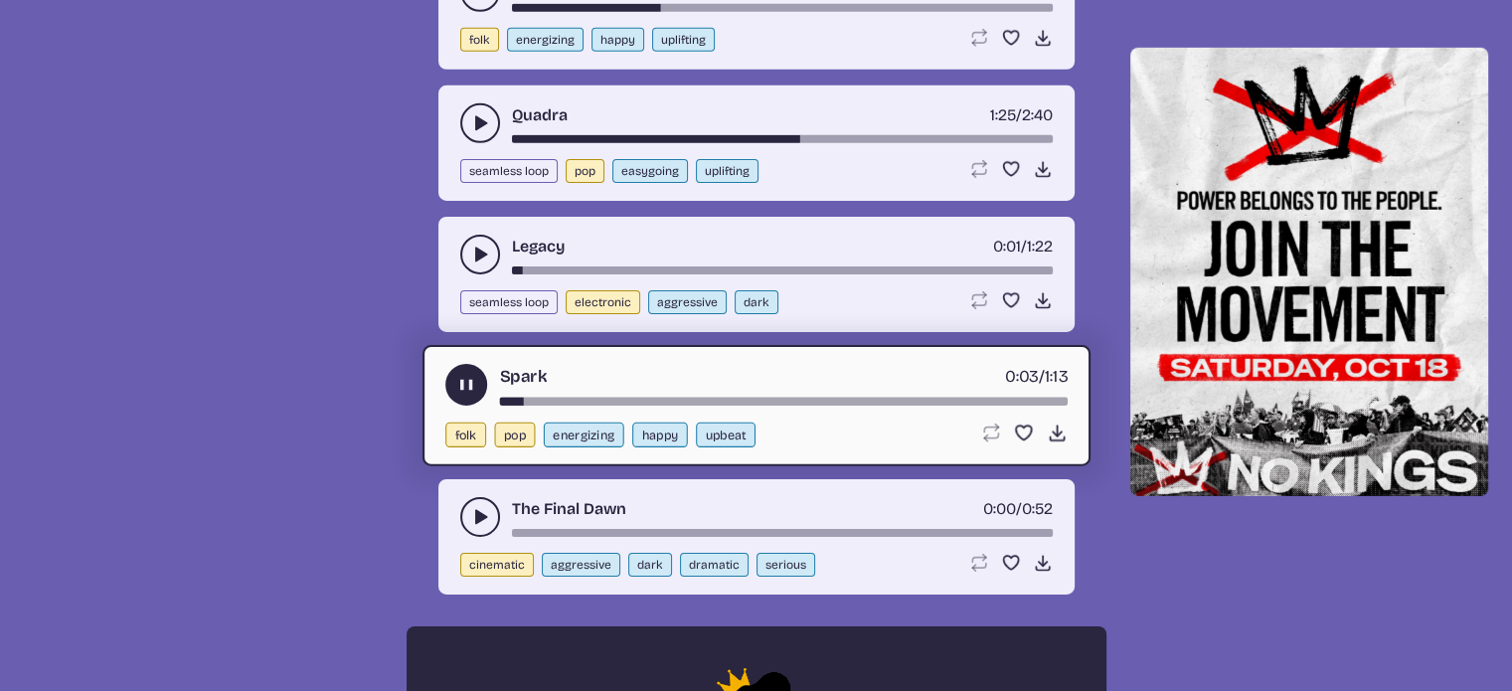
click at [636, 397] on div "song-time-bar" at bounding box center [783, 401] width 568 height 8
click at [470, 507] on icon "play-pause toggle" at bounding box center [480, 517] width 20 height 20
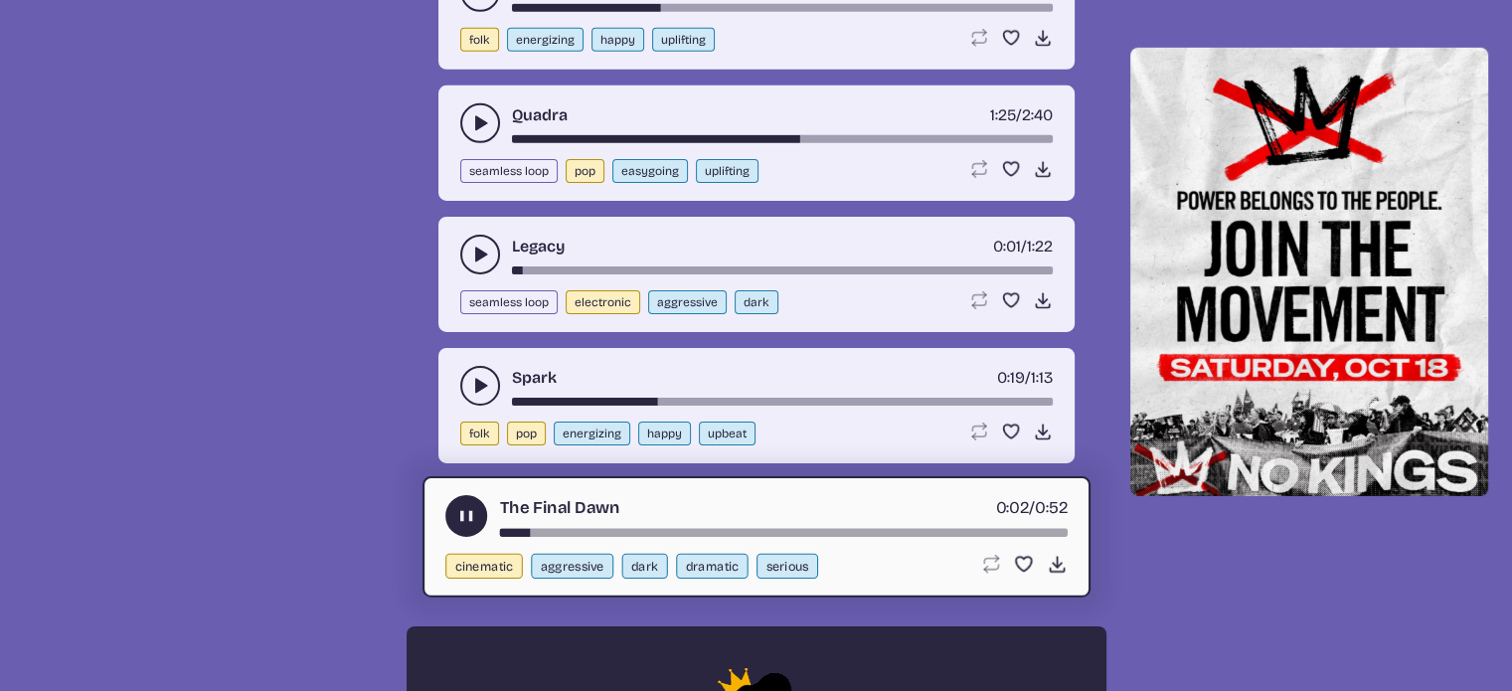
click at [602, 528] on div "song-time-bar" at bounding box center [783, 532] width 568 height 8
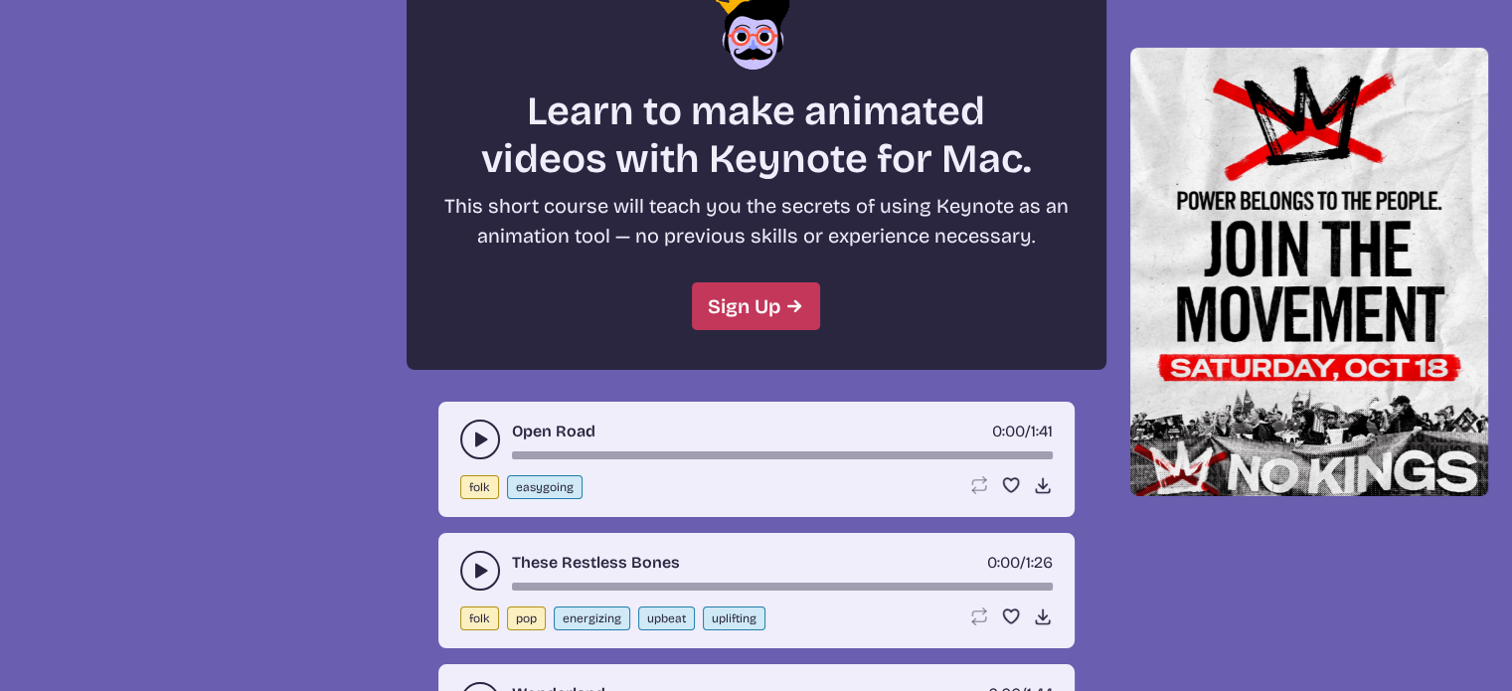
scroll to position [7307, 0]
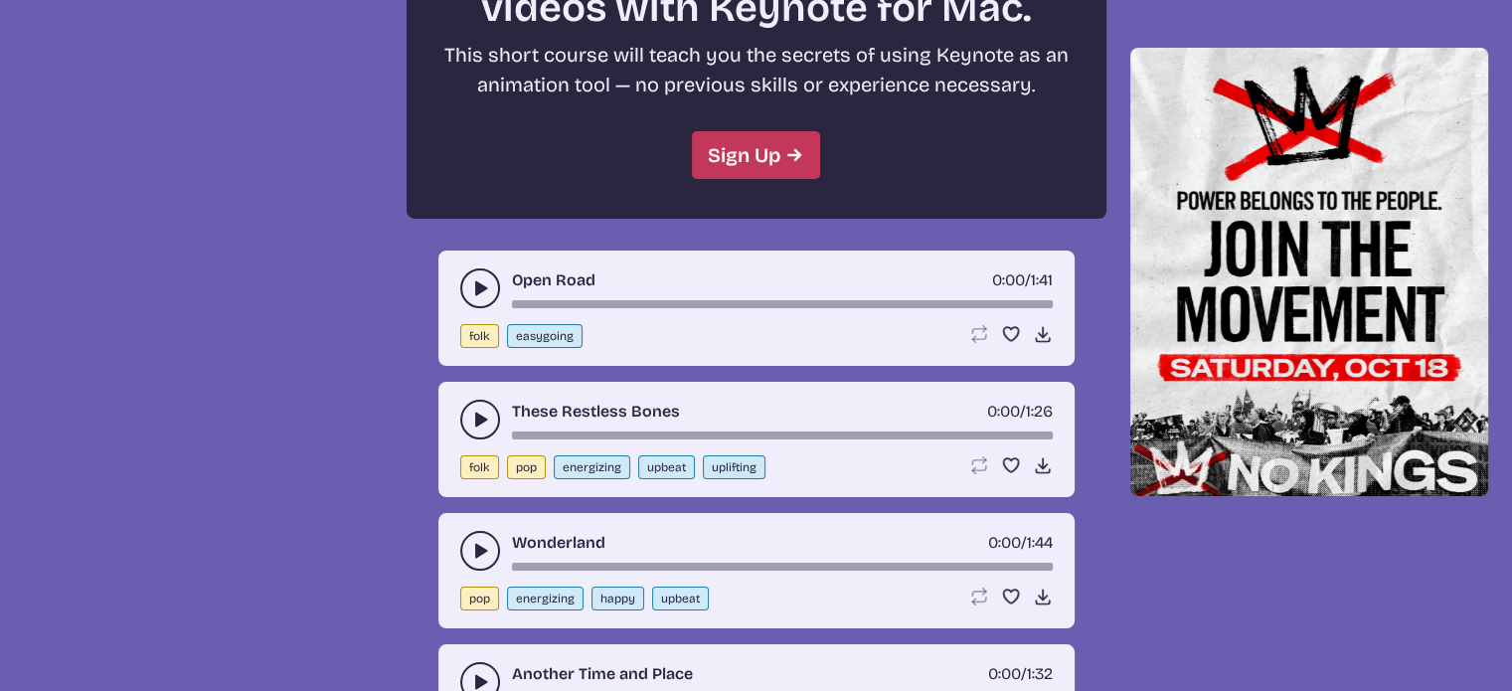
click at [478, 278] on use "play-pause toggle" at bounding box center [480, 288] width 20 height 20
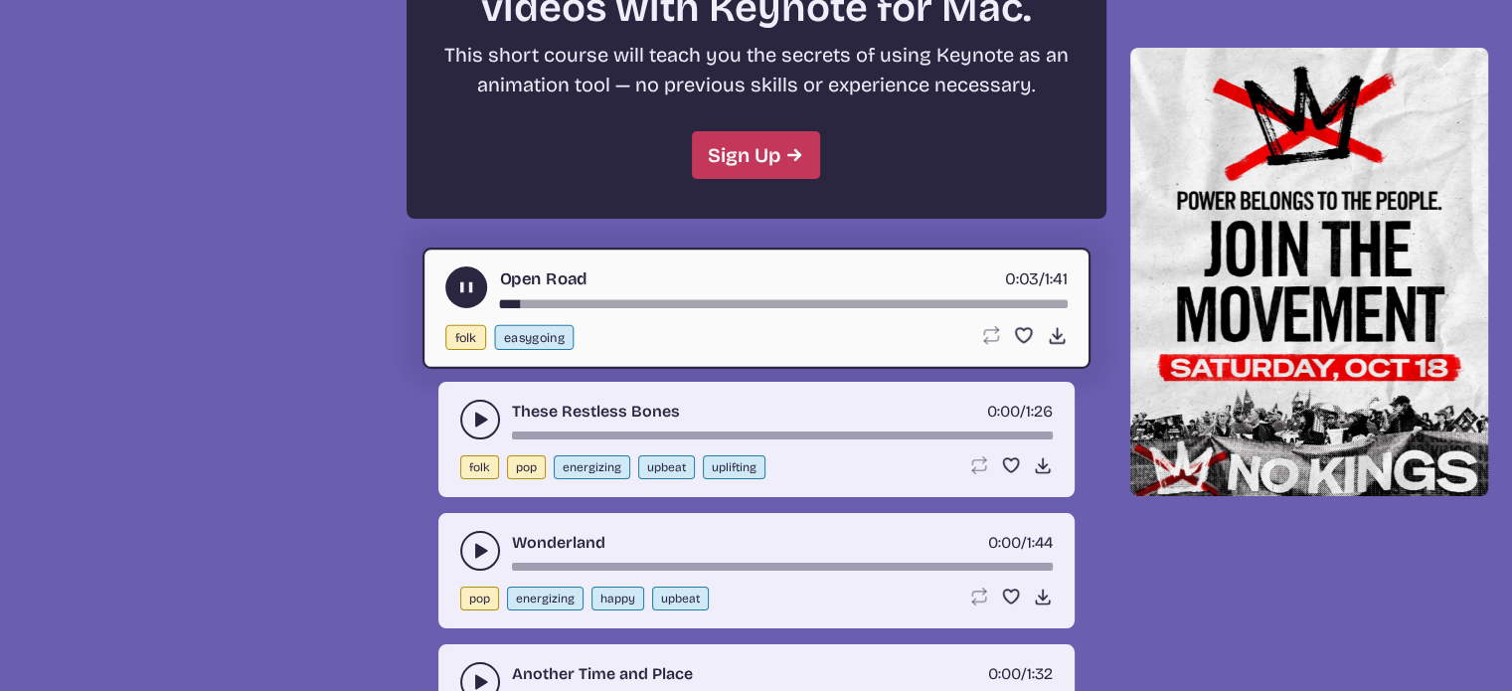
click at [591, 299] on div "song-time-bar" at bounding box center [783, 303] width 568 height 8
click at [470, 410] on icon "play-pause toggle" at bounding box center [480, 420] width 20 height 20
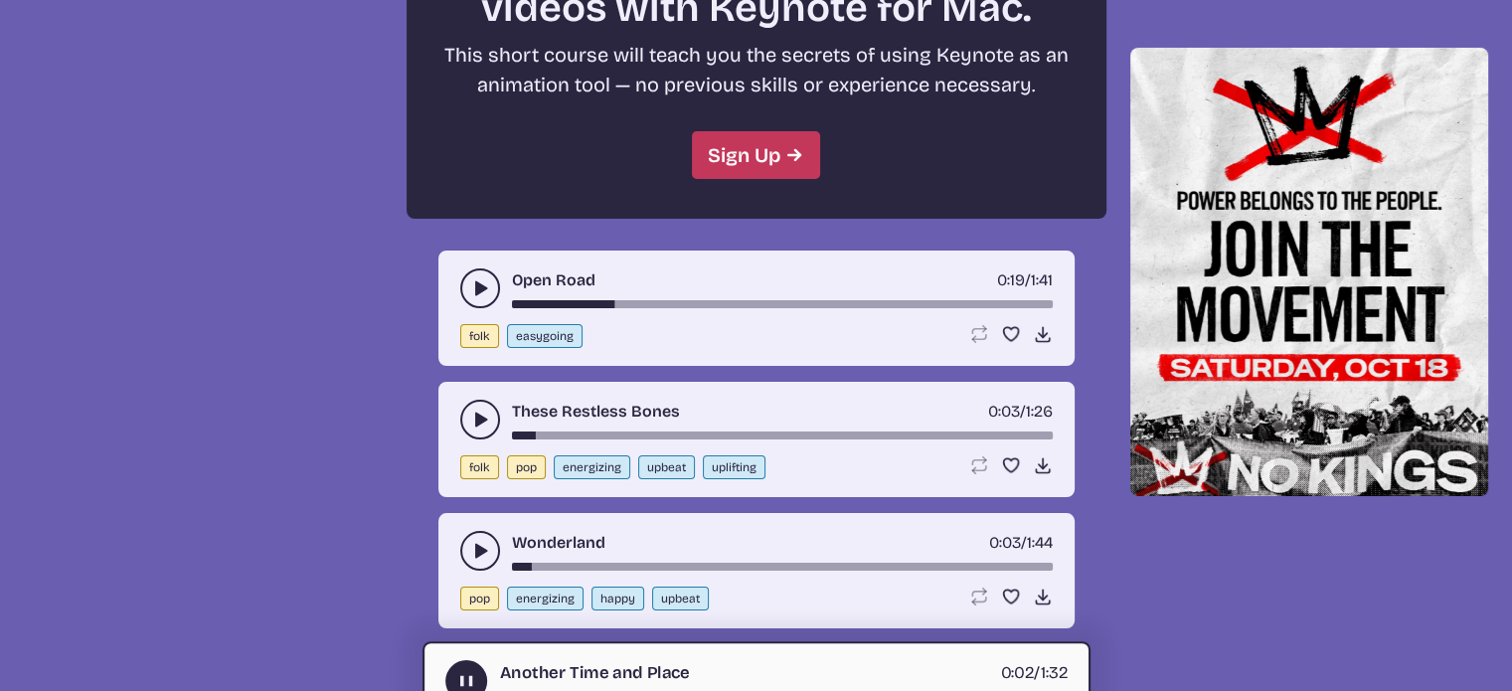
scroll to position [7911, 0]
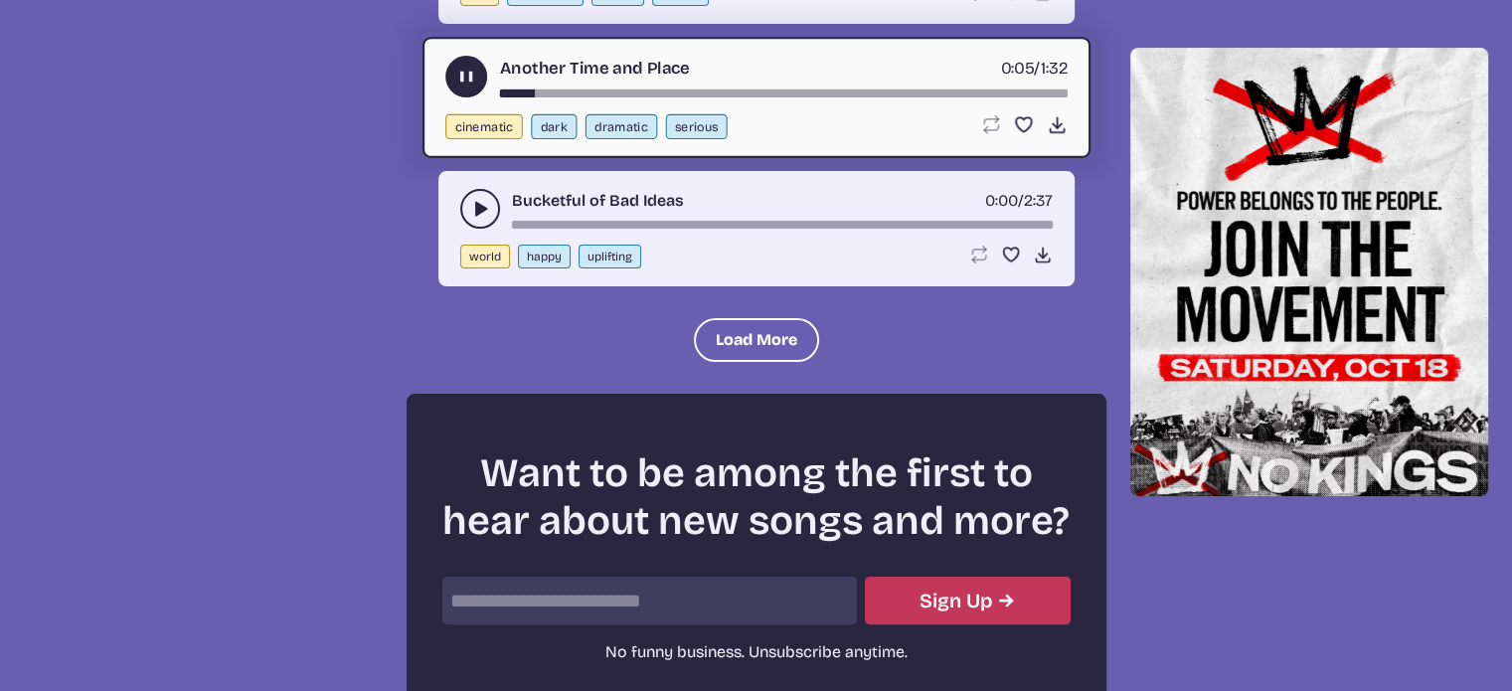
click at [730, 56] on div "Another Time and Place 0:05 / 1:32" at bounding box center [756, 77] width 622 height 42
click at [730, 88] on div "song-time-bar" at bounding box center [783, 92] width 568 height 8
click at [482, 189] on button "play-pause toggle" at bounding box center [480, 209] width 40 height 40
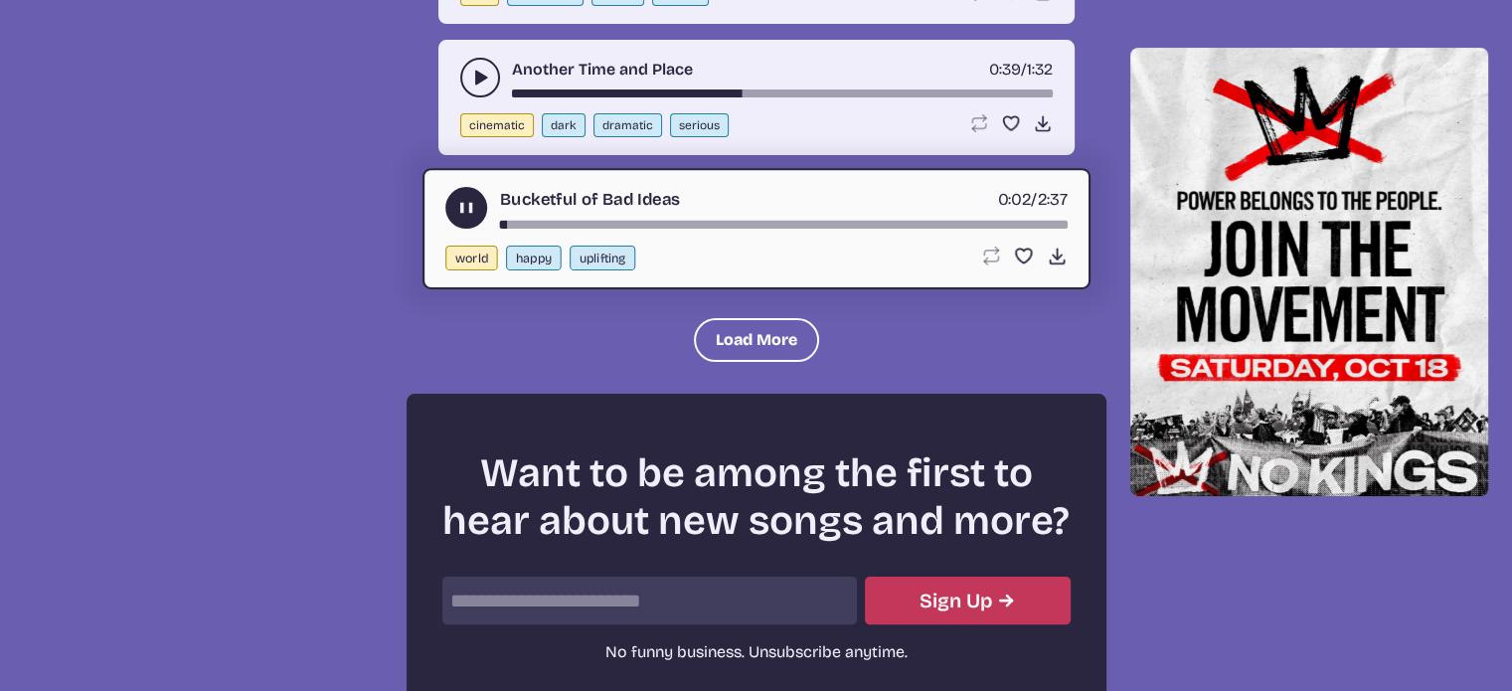
click at [600, 220] on div "song-time-bar" at bounding box center [783, 224] width 568 height 8
click at [653, 220] on div "song-time-bar" at bounding box center [783, 224] width 568 height 8
click at [730, 318] on button "Load More" at bounding box center [756, 340] width 125 height 44
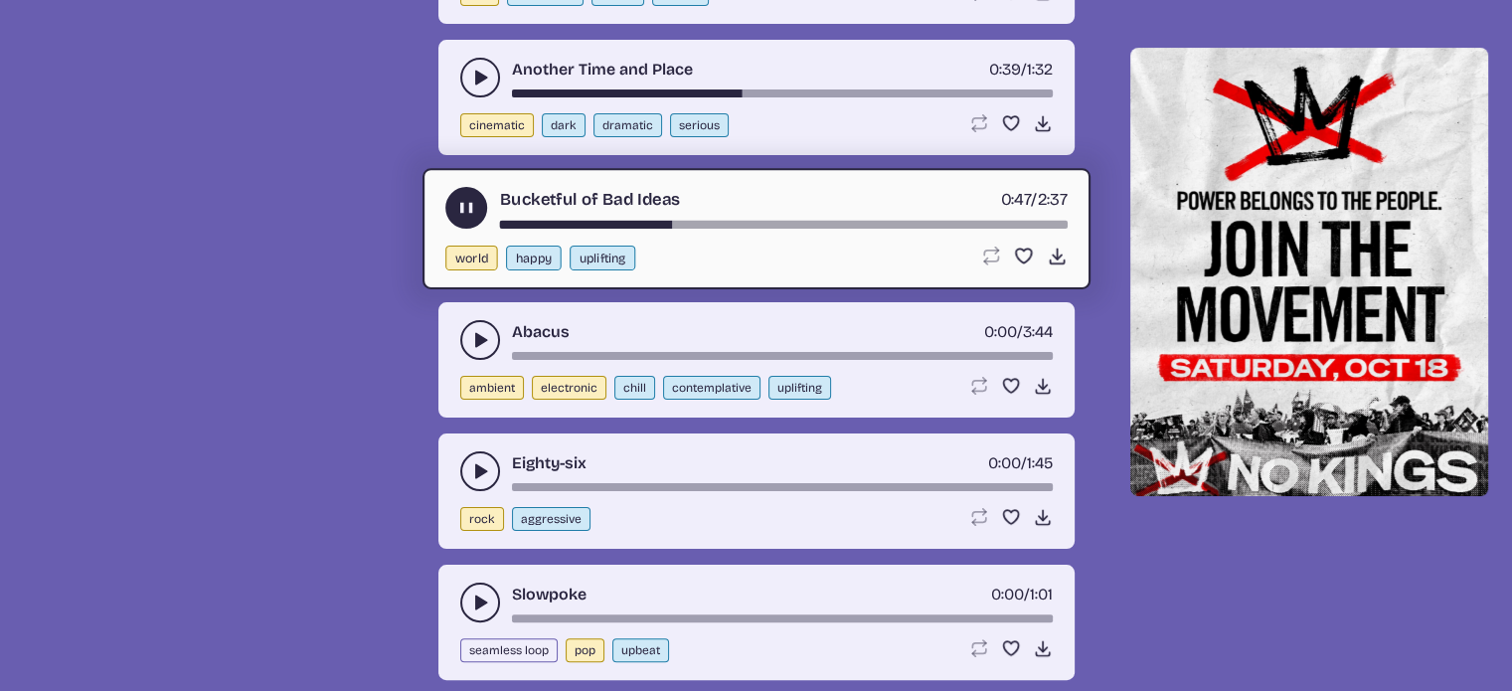
click at [467, 320] on button "play-pause toggle" at bounding box center [480, 340] width 40 height 40
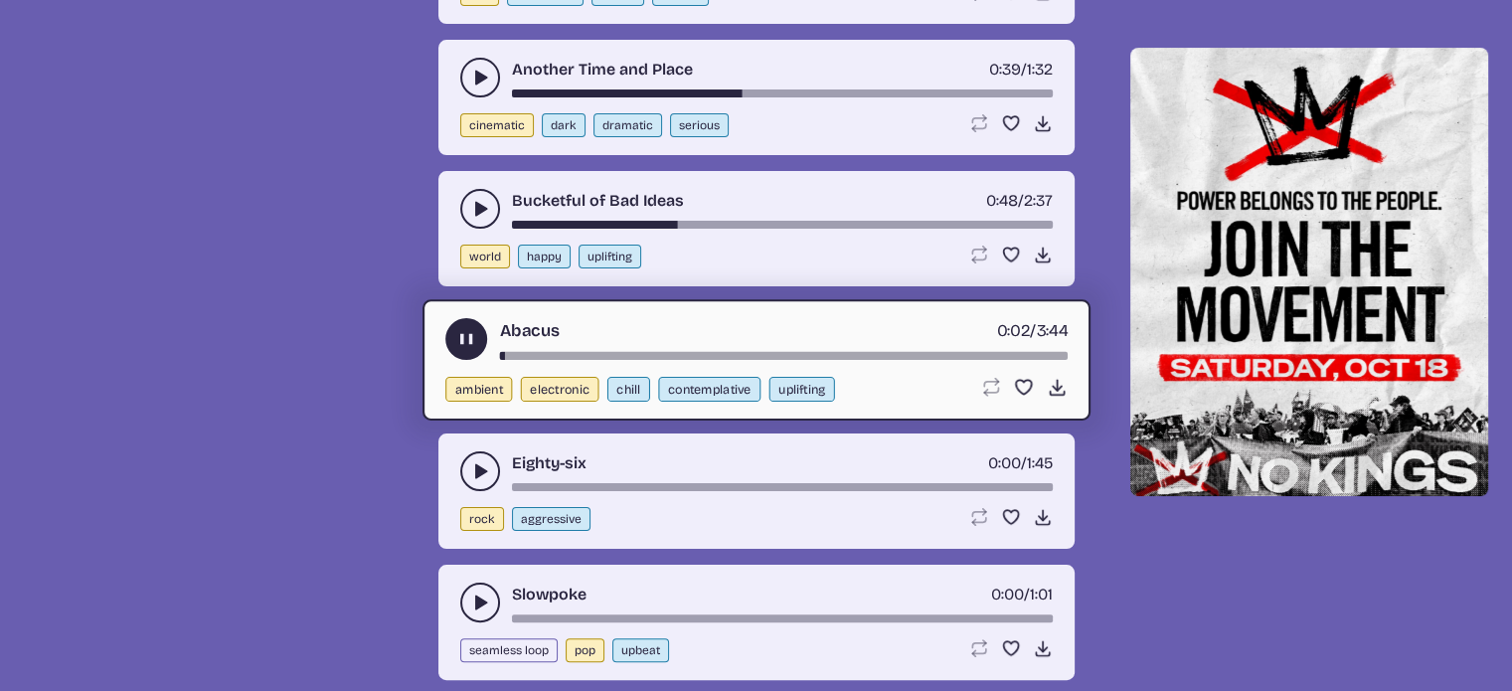
click at [648, 451] on div "Eighty-six 0:00 / 1:45" at bounding box center [756, 471] width 592 height 40
click at [473, 461] on icon "play-pause toggle" at bounding box center [480, 471] width 20 height 20
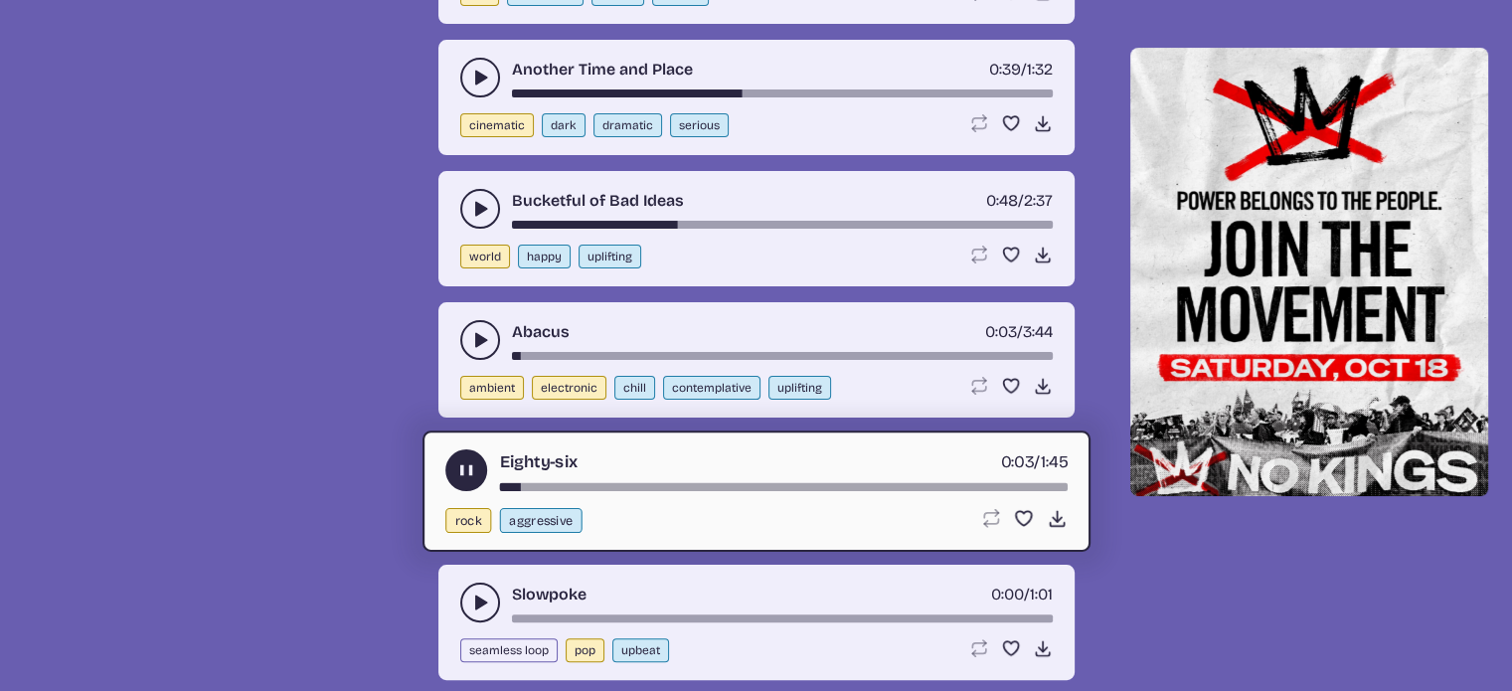
click at [640, 482] on div "song-time-bar" at bounding box center [783, 486] width 568 height 8
click at [479, 592] on icon "play-pause toggle" at bounding box center [480, 602] width 20 height 20
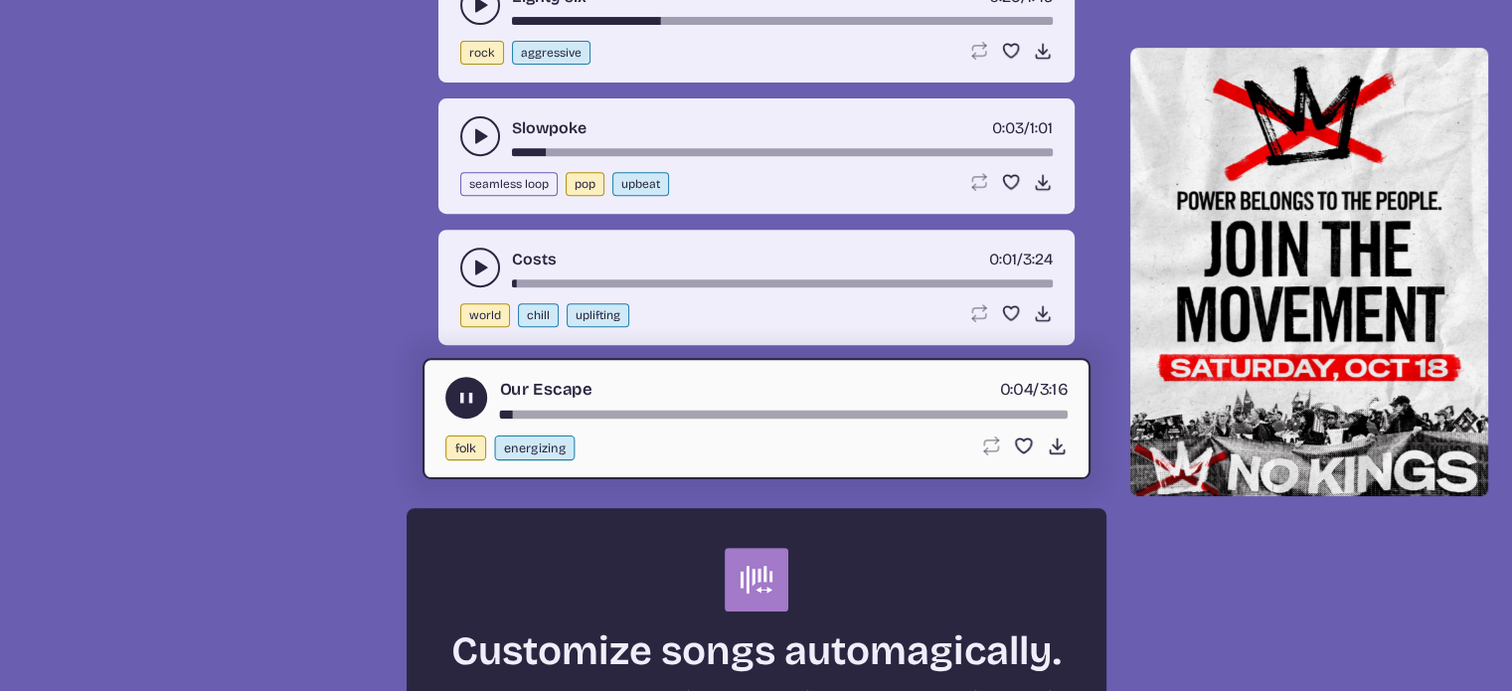
scroll to position [8982, 0]
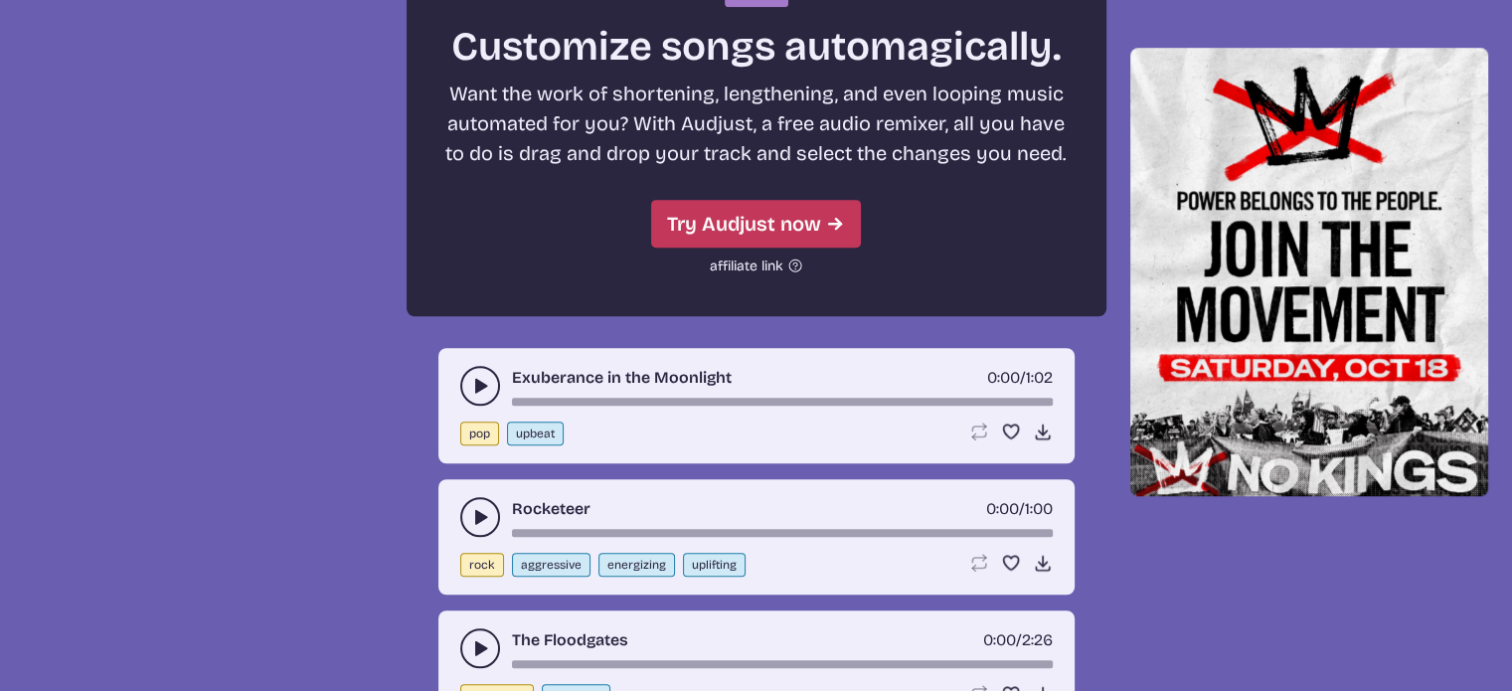
click at [478, 376] on icon "play-pause toggle" at bounding box center [480, 386] width 20 height 20
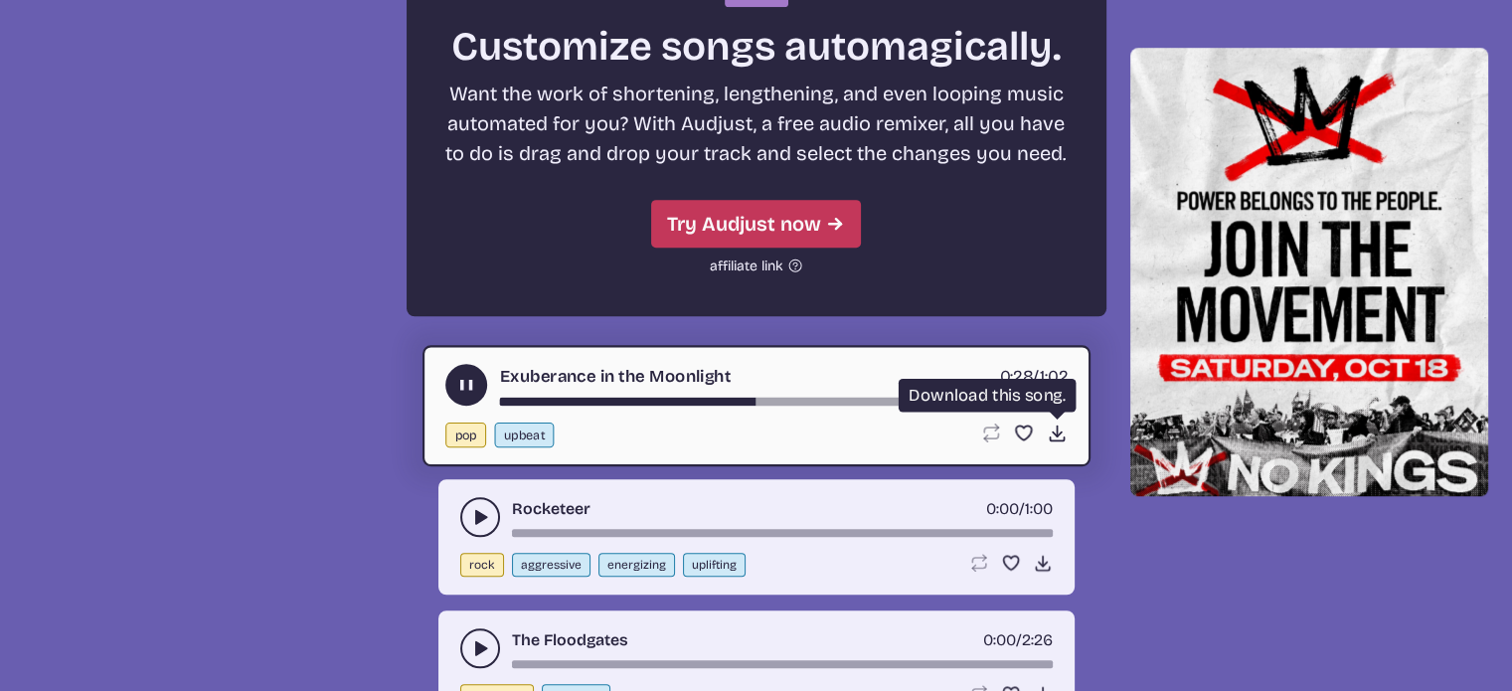
click at [1054, 422] on use at bounding box center [1056, 432] width 21 height 21
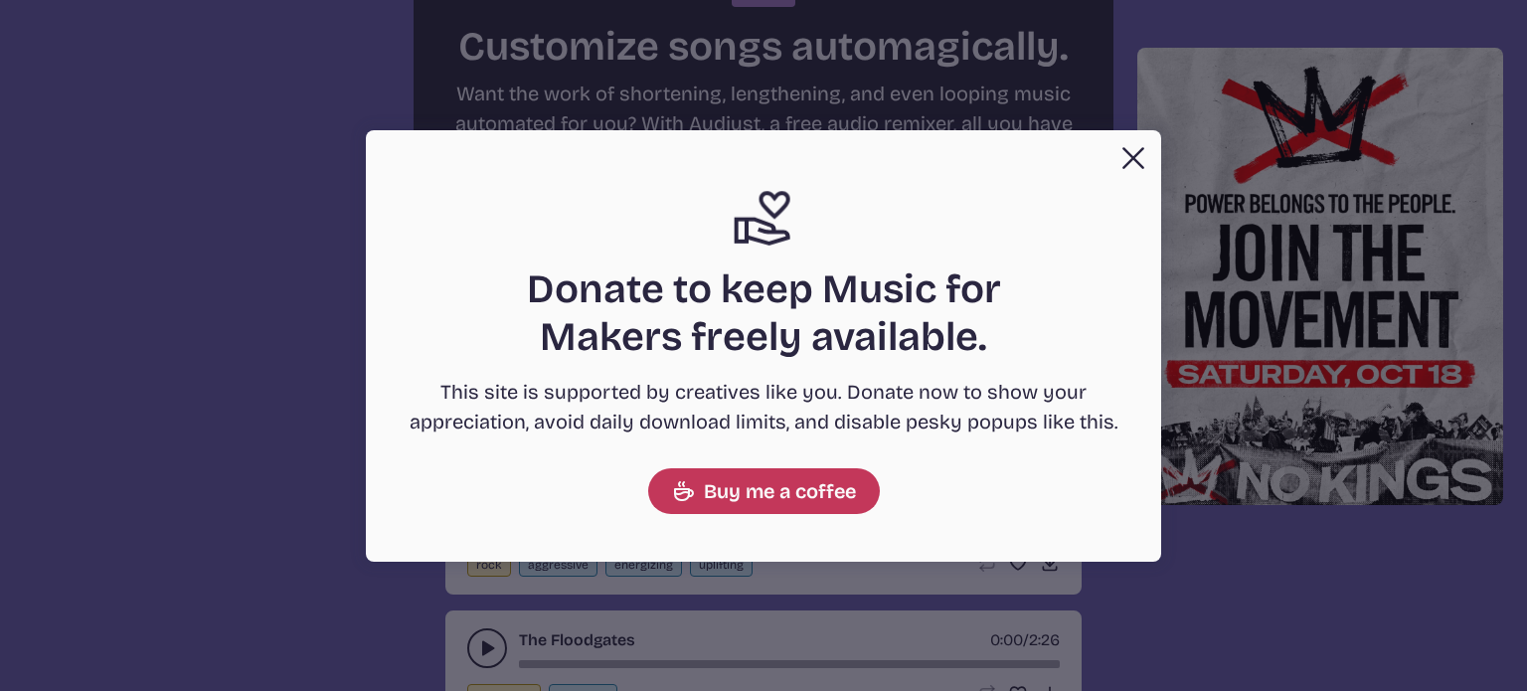
click at [1133, 152] on button "Close" at bounding box center [1133, 158] width 40 height 40
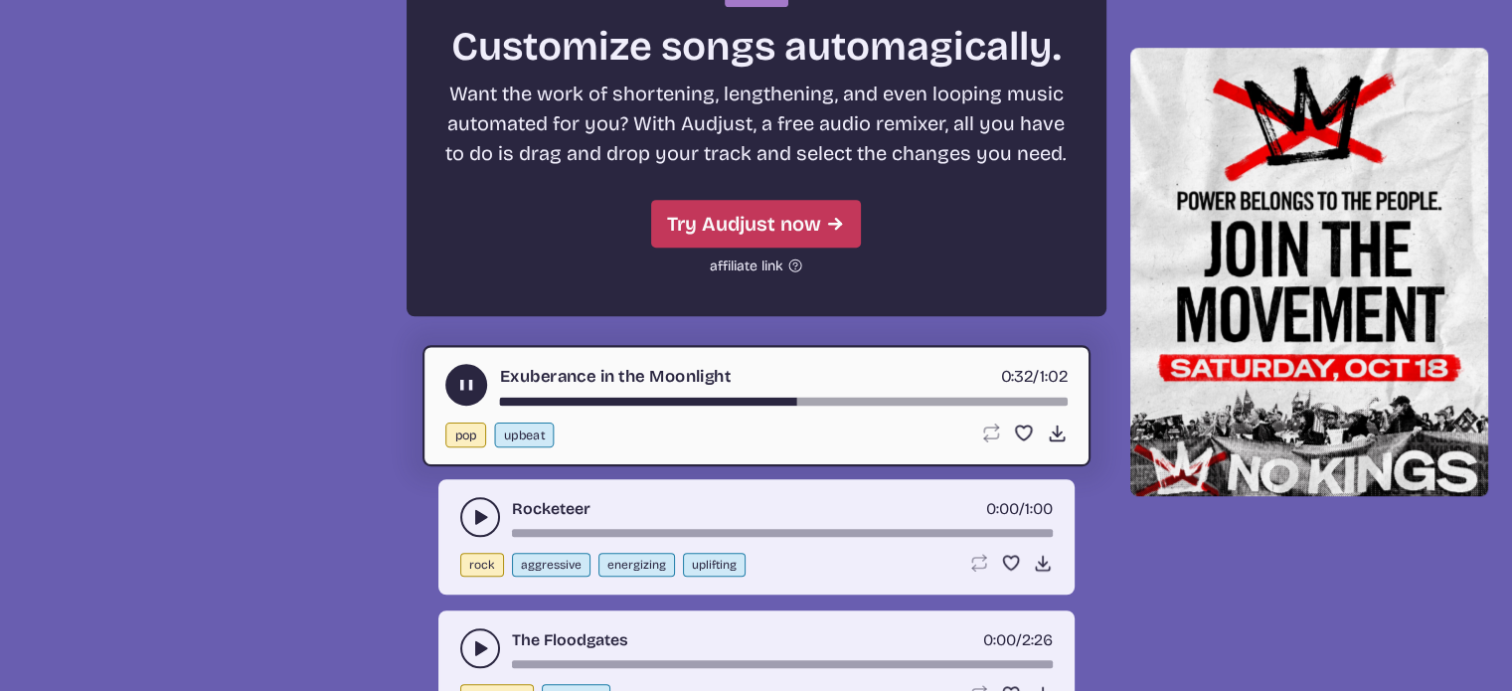
click at [473, 638] on icon "play-pause toggle" at bounding box center [480, 648] width 20 height 20
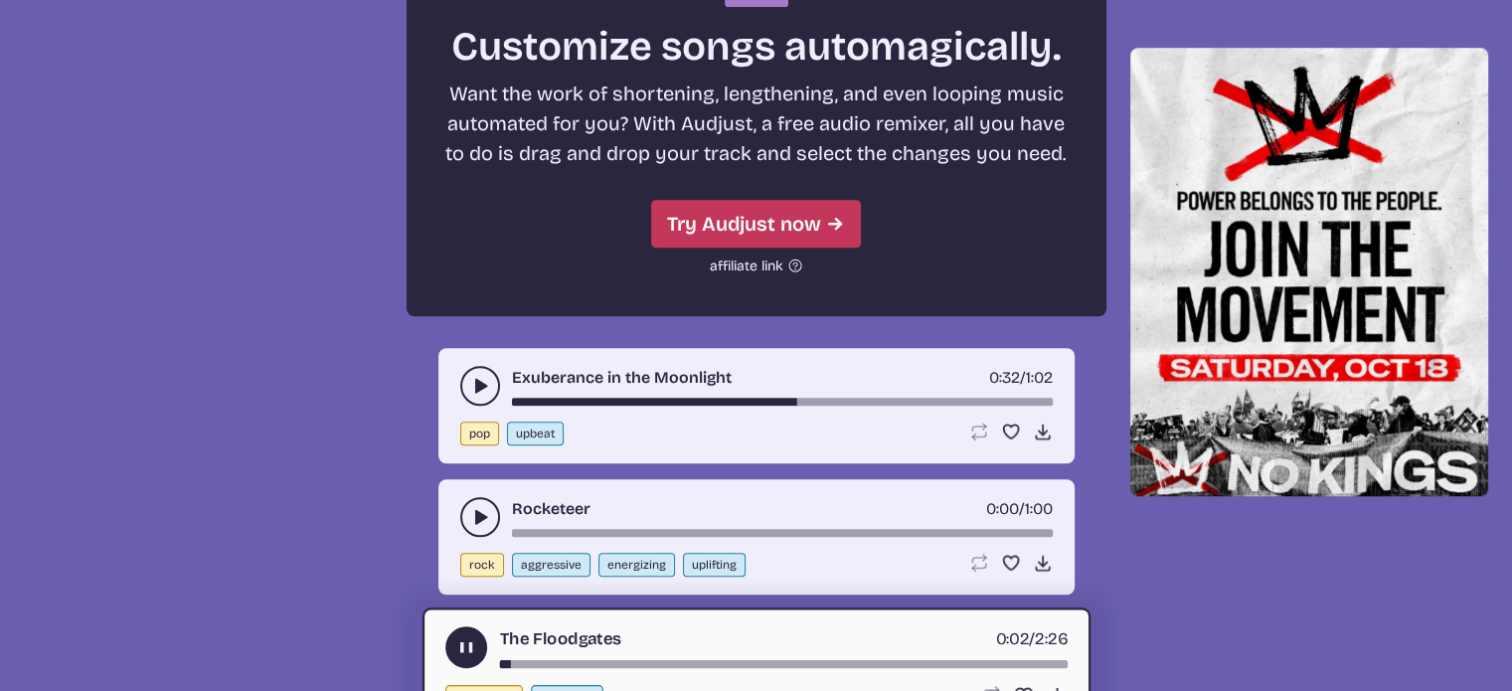
click at [532, 659] on div "song-time-bar" at bounding box center [783, 663] width 568 height 8
click at [591, 659] on div "song-time-bar" at bounding box center [783, 663] width 568 height 8
click at [734, 659] on div "song-time-bar" at bounding box center [783, 663] width 568 height 8
click at [823, 659] on div "song-time-bar" at bounding box center [783, 663] width 568 height 8
click at [531, 529] on div "song-time-bar" at bounding box center [782, 533] width 541 height 8
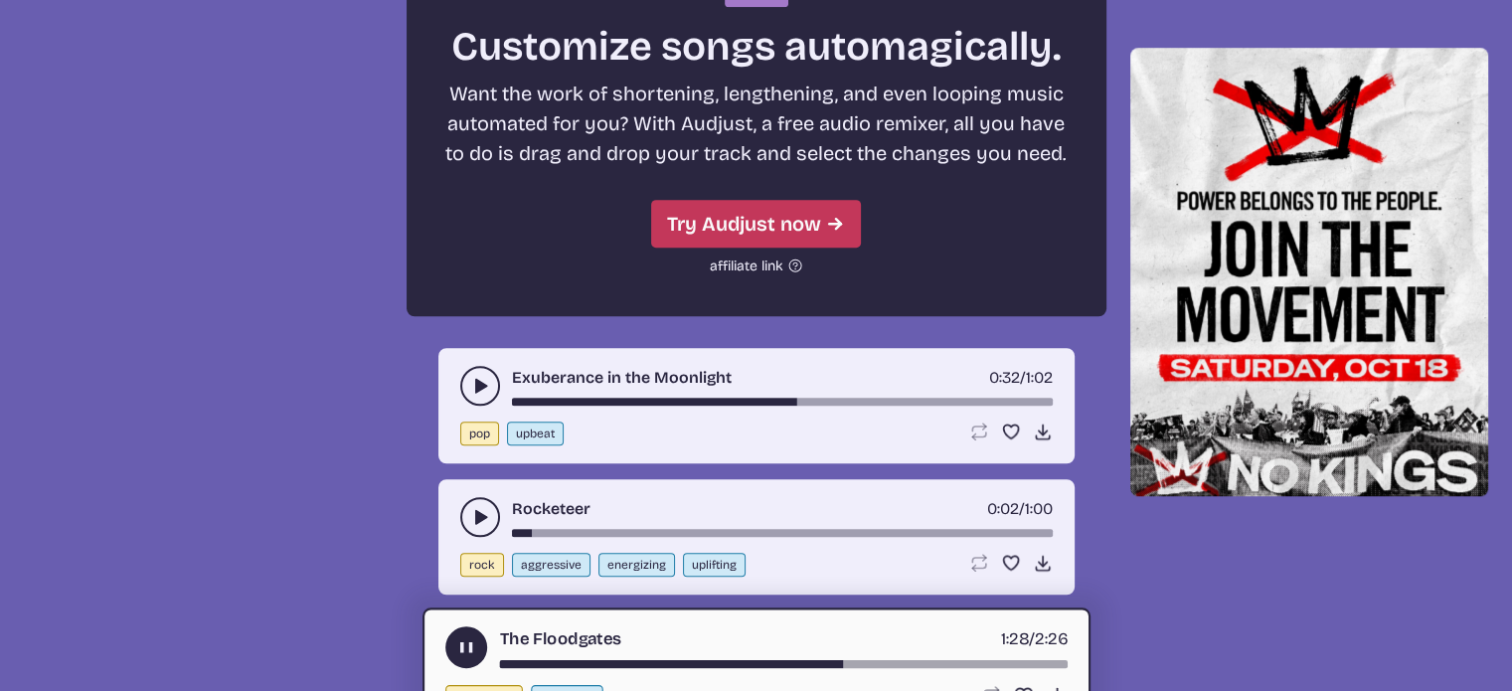
click at [459, 636] on icon "play-pause toggle" at bounding box center [465, 646] width 21 height 21
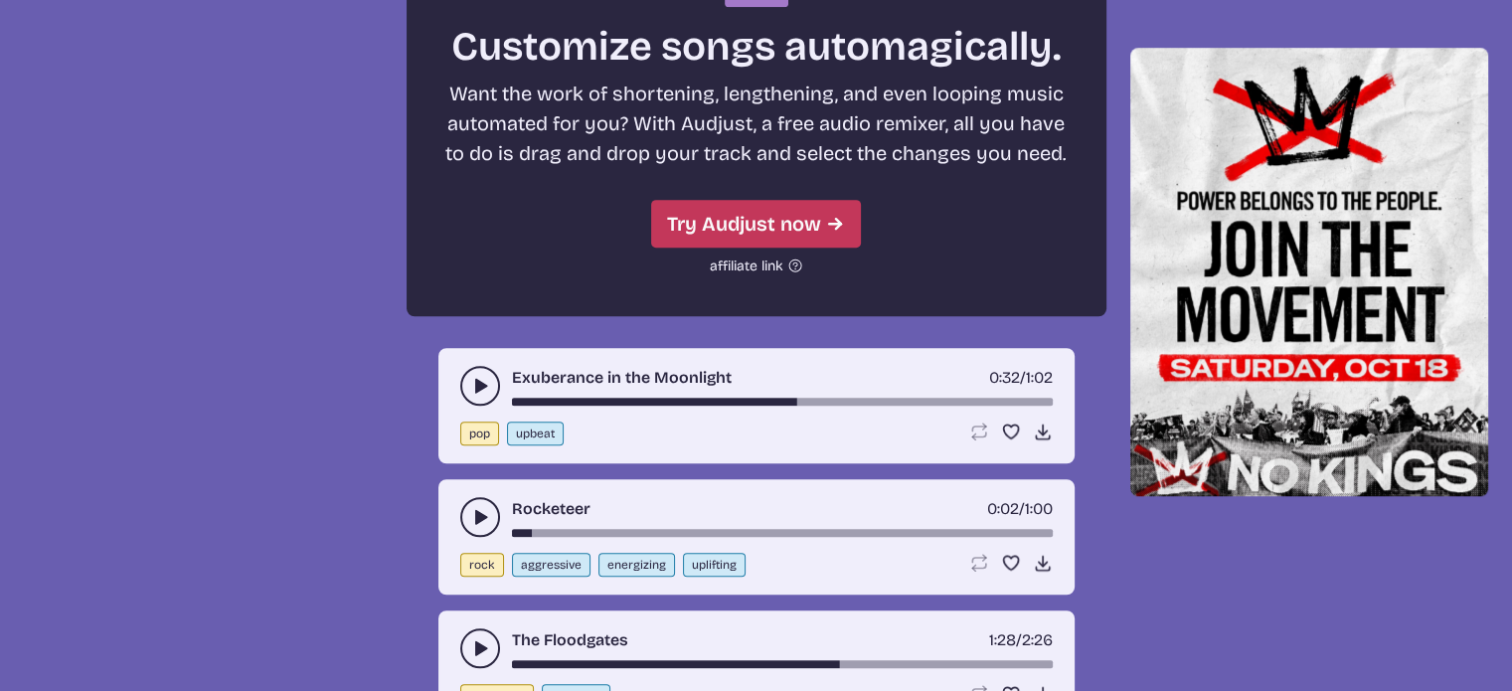
click at [473, 497] on button "play-pause toggle" at bounding box center [480, 517] width 40 height 40
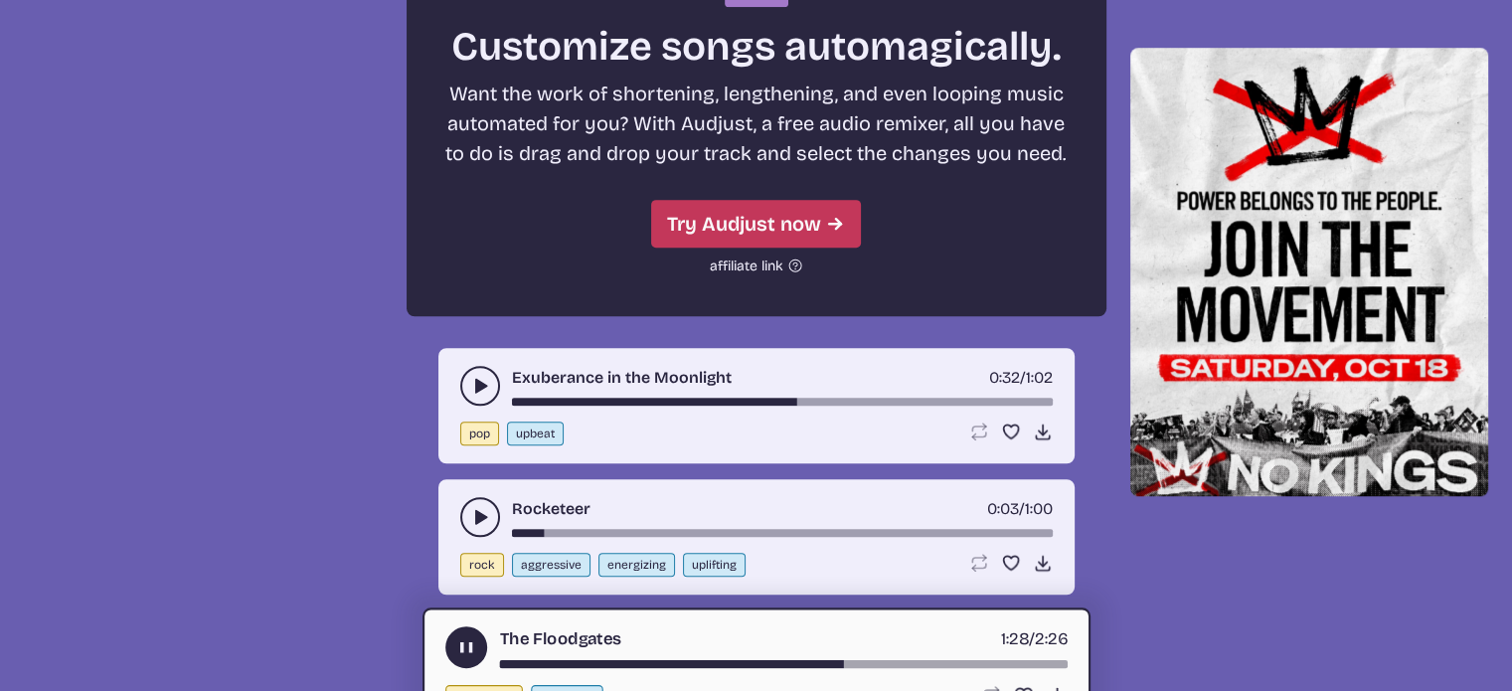
scroll to position [9356, 0]
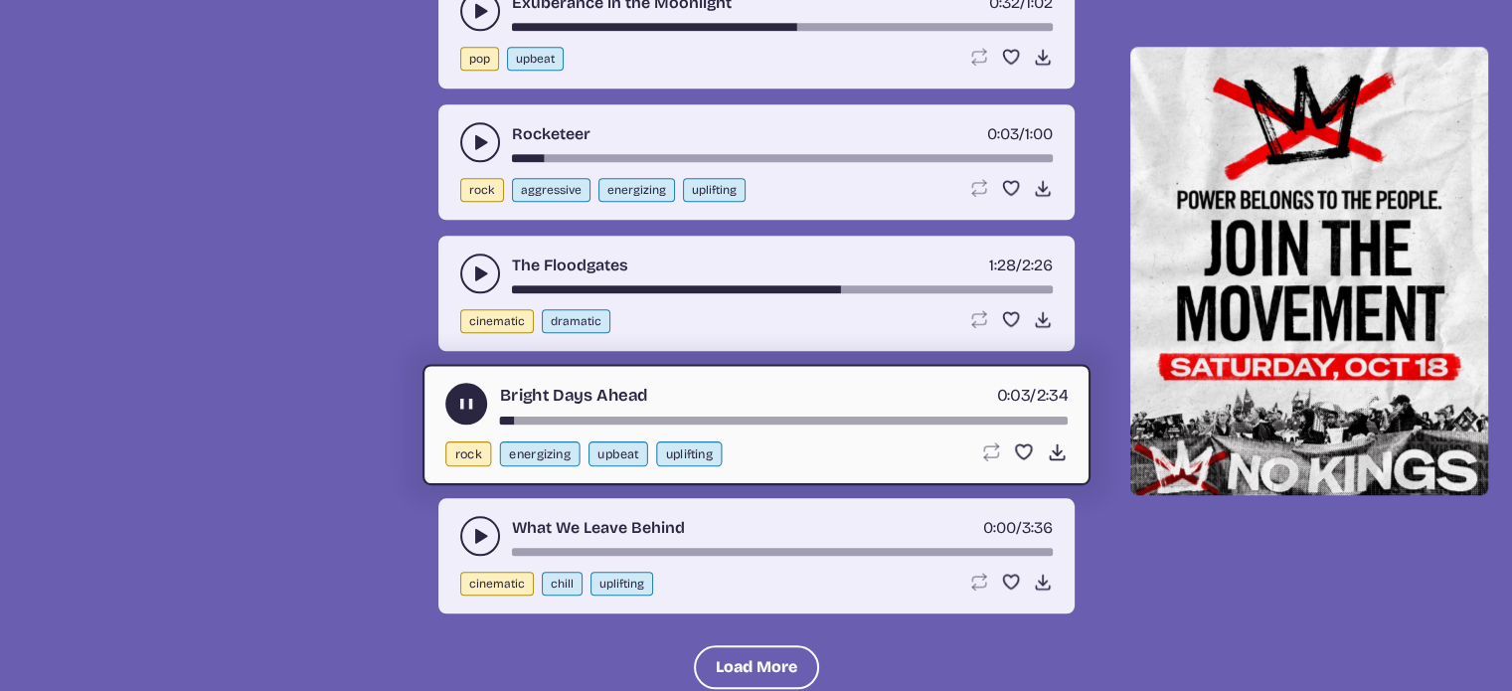
click at [477, 526] on use "play-pause toggle" at bounding box center [480, 536] width 20 height 20
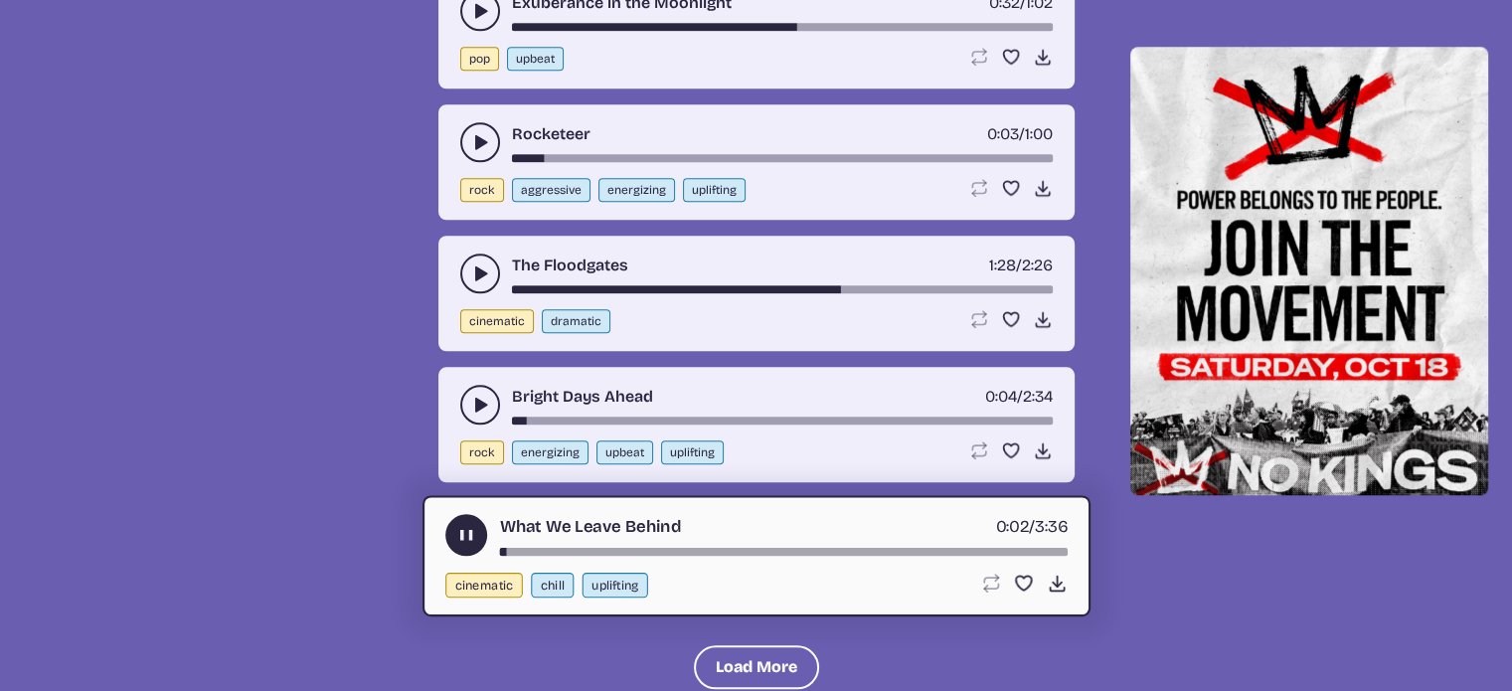
click at [525, 547] on div "song-time-bar" at bounding box center [783, 551] width 568 height 8
click at [639, 547] on div "song-time-bar" at bounding box center [783, 551] width 568 height 8
click at [749, 645] on button "Load More" at bounding box center [756, 667] width 125 height 44
